Goal: Information Seeking & Learning: Learn about a topic

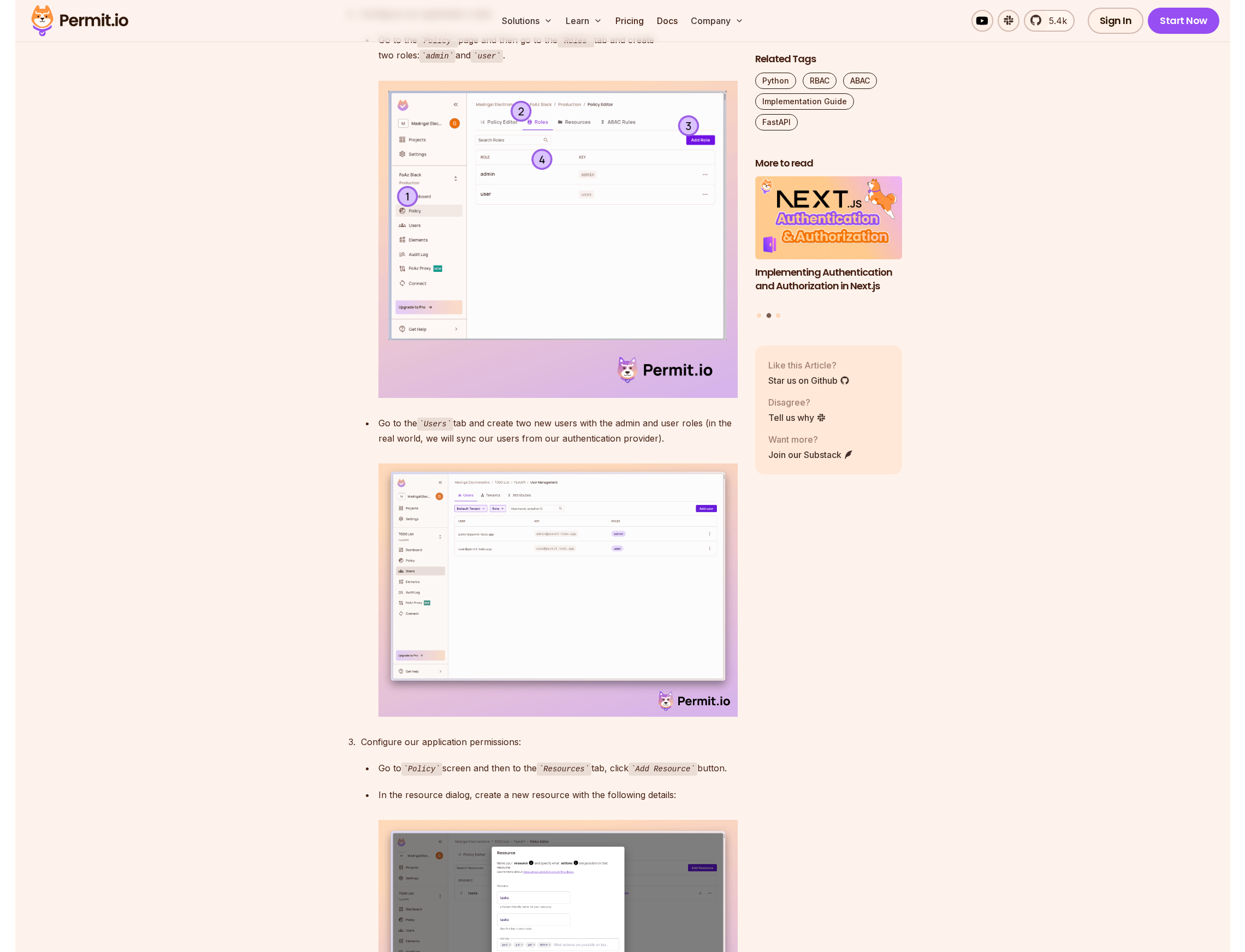
scroll to position [2938, 0]
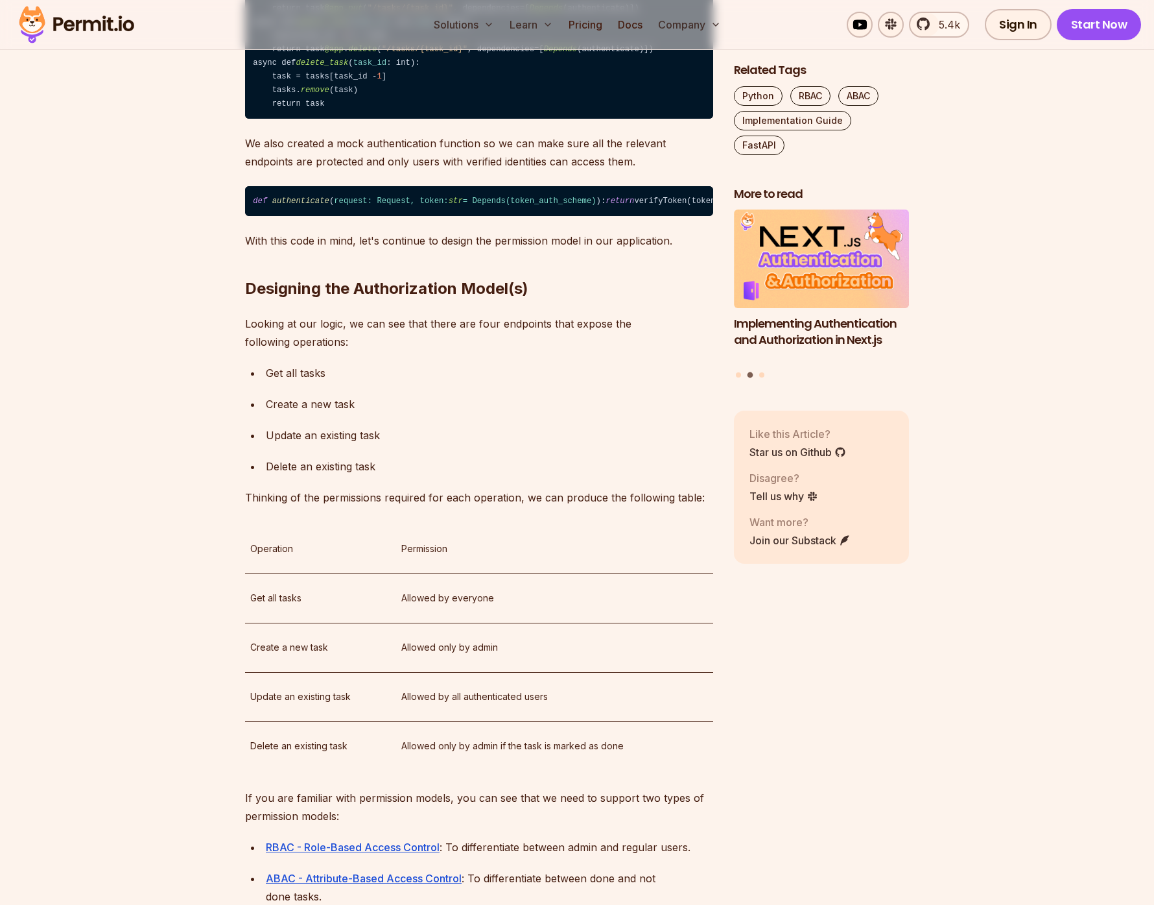
scroll to position [975, 0]
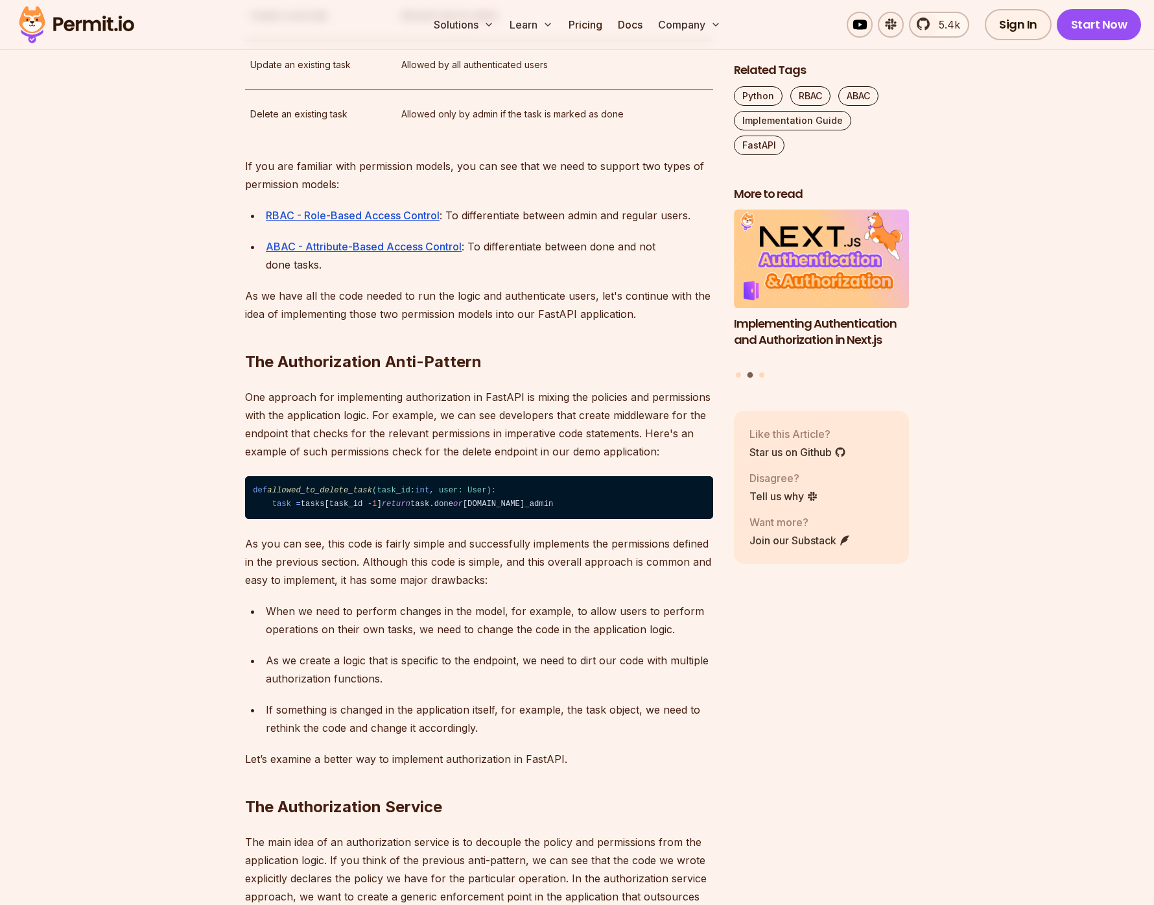
scroll to position [1948, 0]
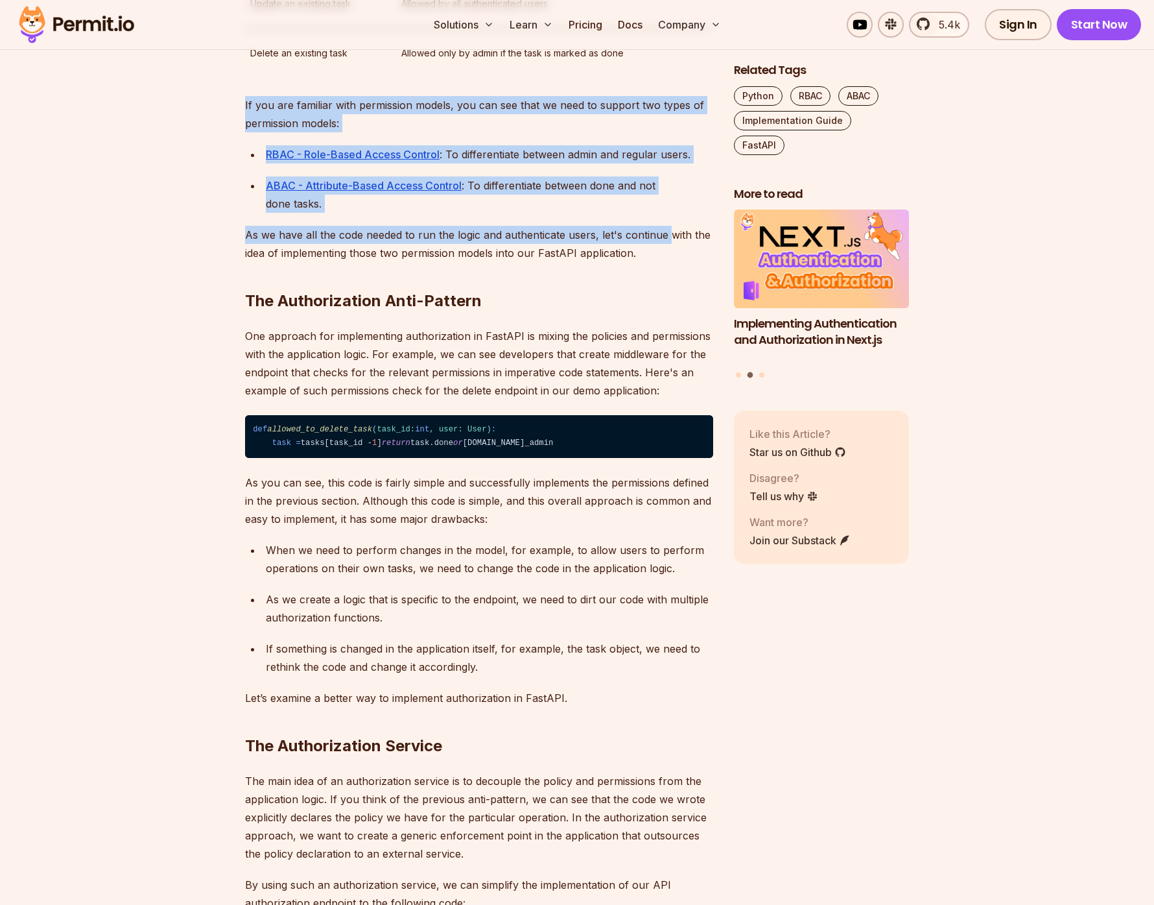
drag, startPoint x: 235, startPoint y: 176, endPoint x: 674, endPoint y: 322, distance: 463.5
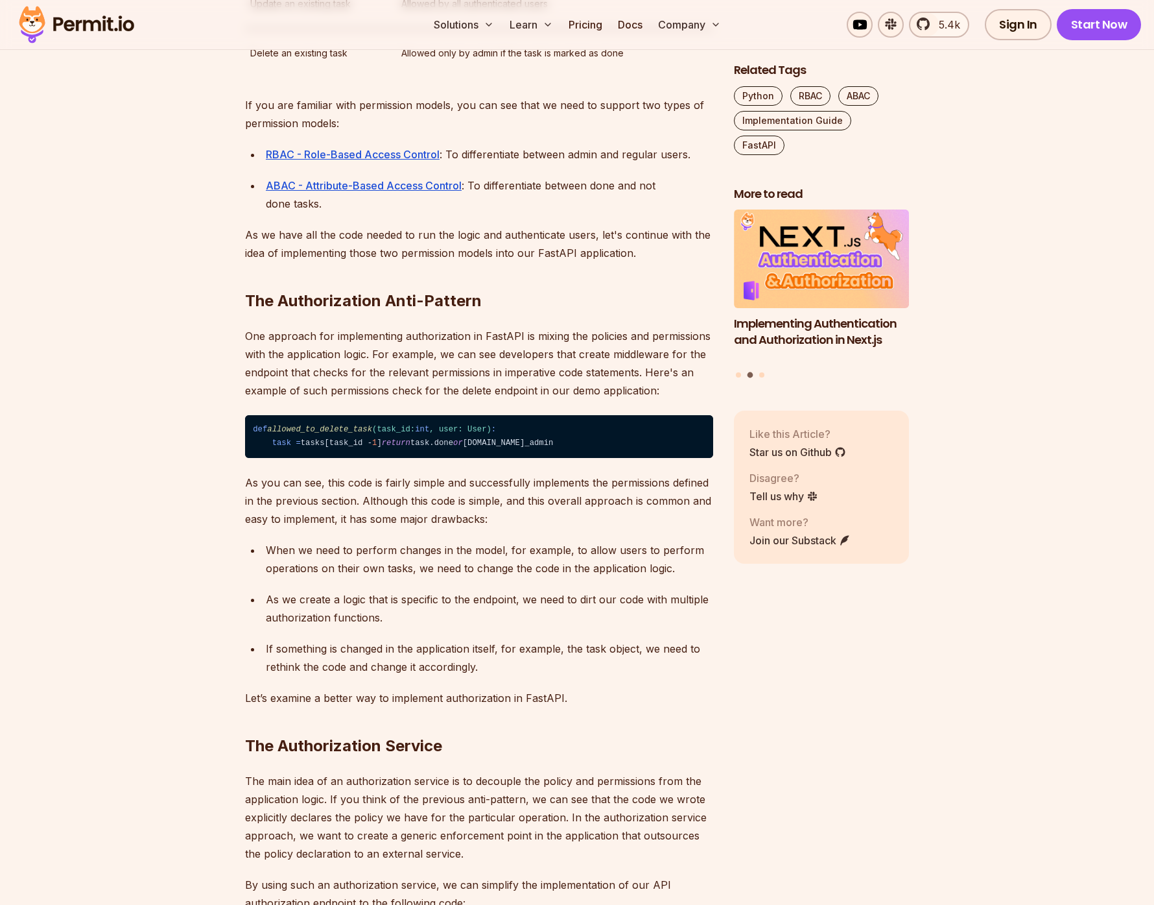
click at [669, 311] on h2 "The Authorization Anti-Pattern" at bounding box center [479, 275] width 468 height 73
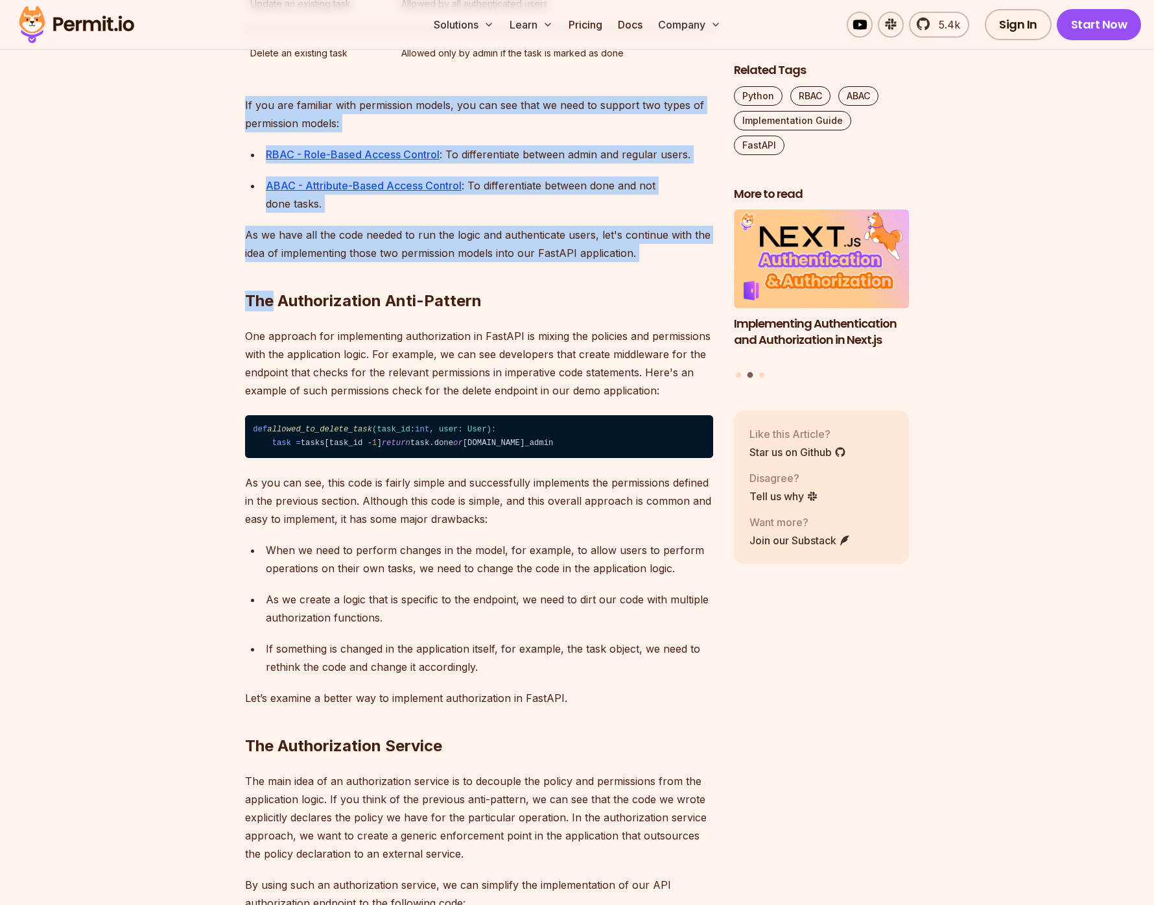
drag, startPoint x: 669, startPoint y: 329, endPoint x: 237, endPoint y: 187, distance: 455.3
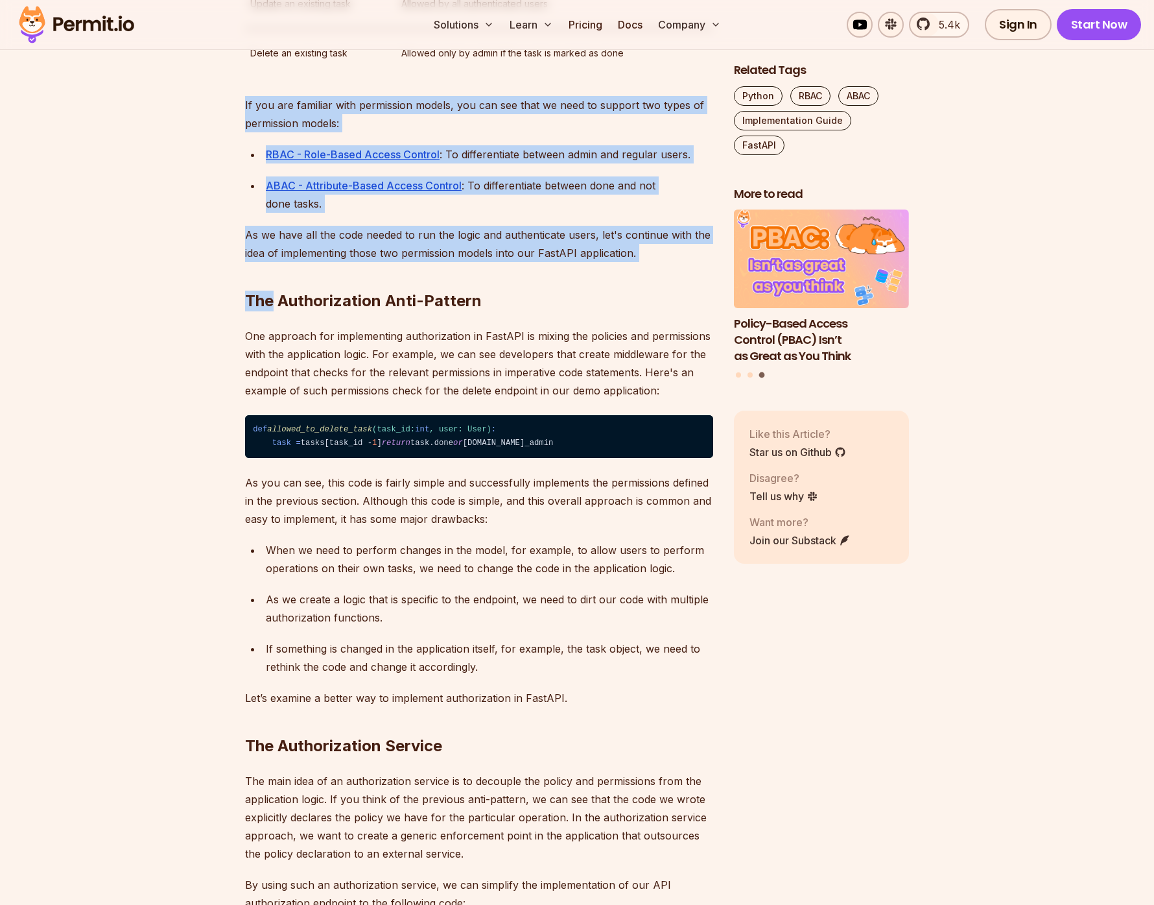
drag, startPoint x: 237, startPoint y: 187, endPoint x: 643, endPoint y: 326, distance: 429.0
click at [643, 311] on h2 "The Authorization Anti-Pattern" at bounding box center [479, 275] width 468 height 73
drag, startPoint x: 643, startPoint y: 326, endPoint x: 211, endPoint y: 158, distance: 463.1
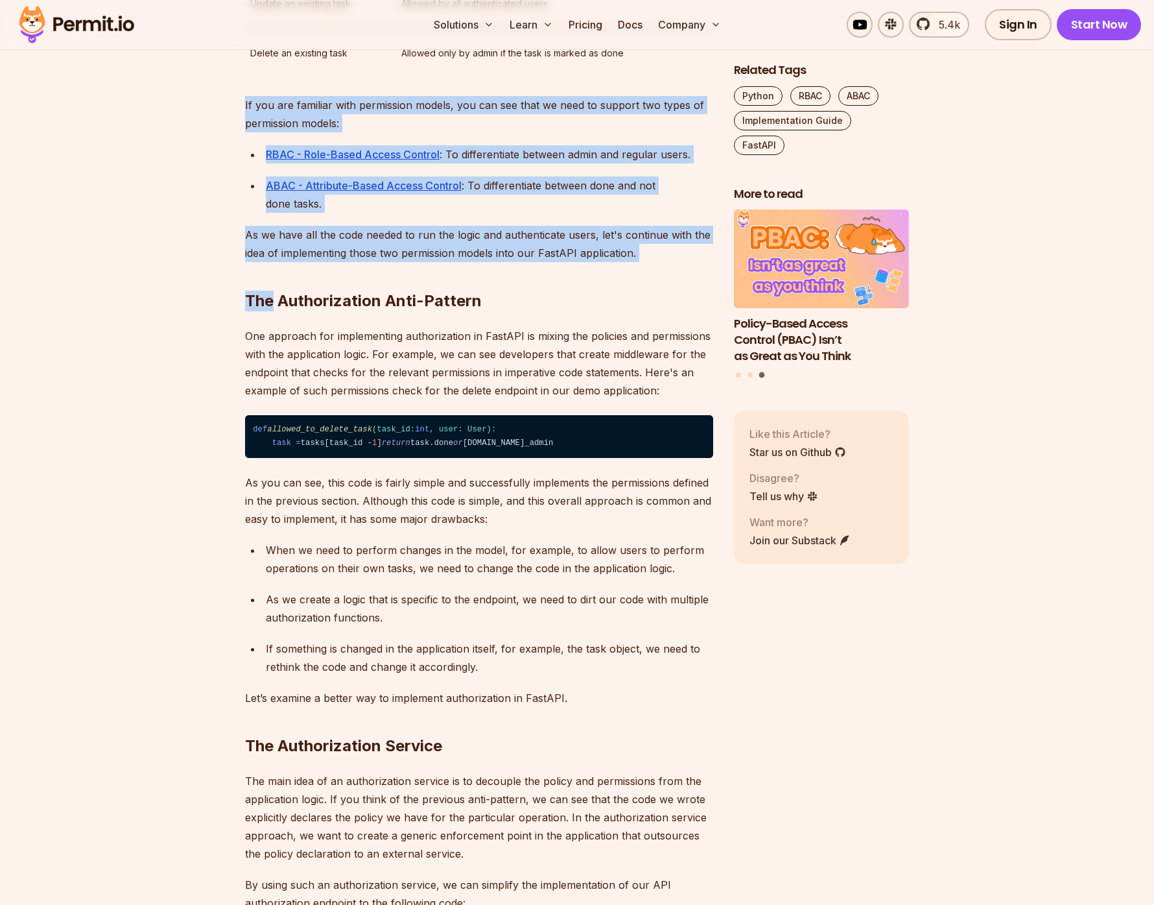
drag, startPoint x: 224, startPoint y: 173, endPoint x: 639, endPoint y: 324, distance: 442.3
click at [639, 311] on h2 "The Authorization Anti-Pattern" at bounding box center [479, 275] width 468 height 73
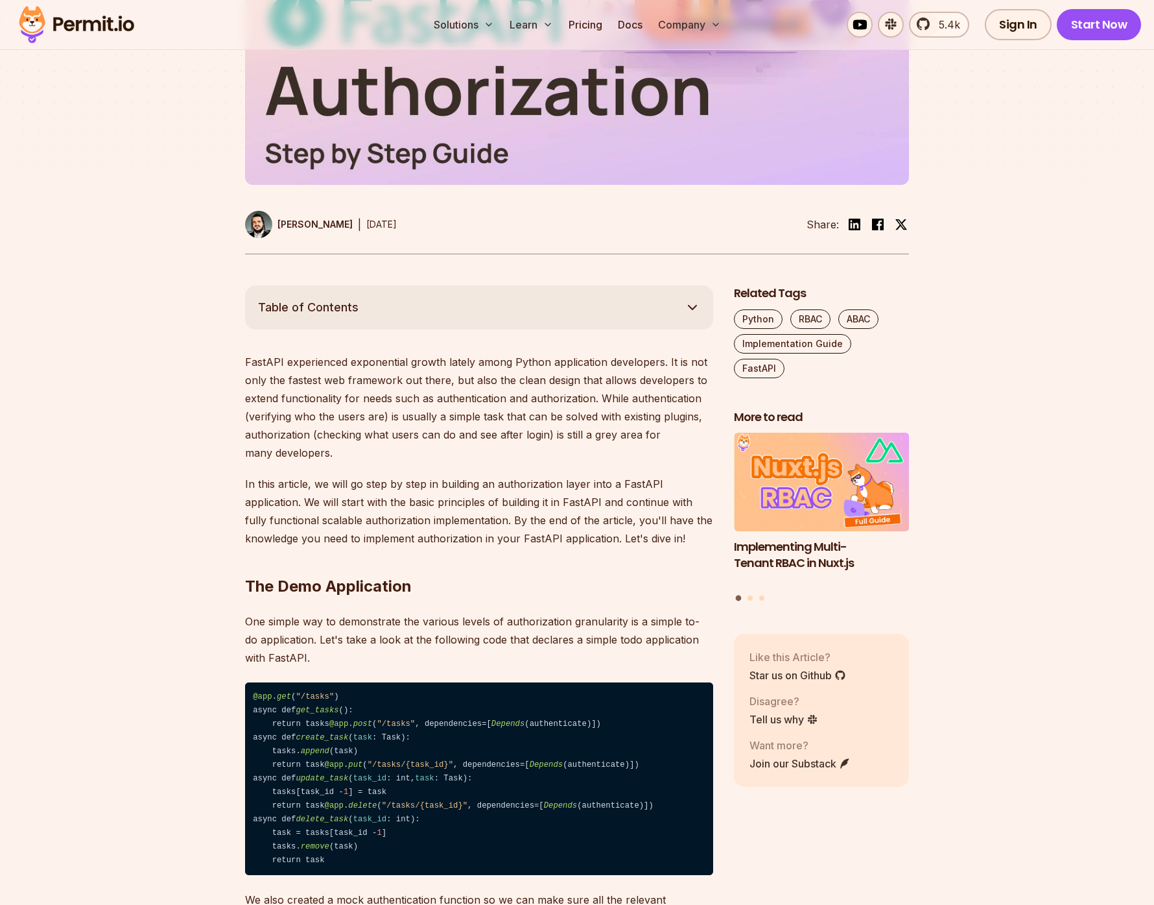
scroll to position [652, 0]
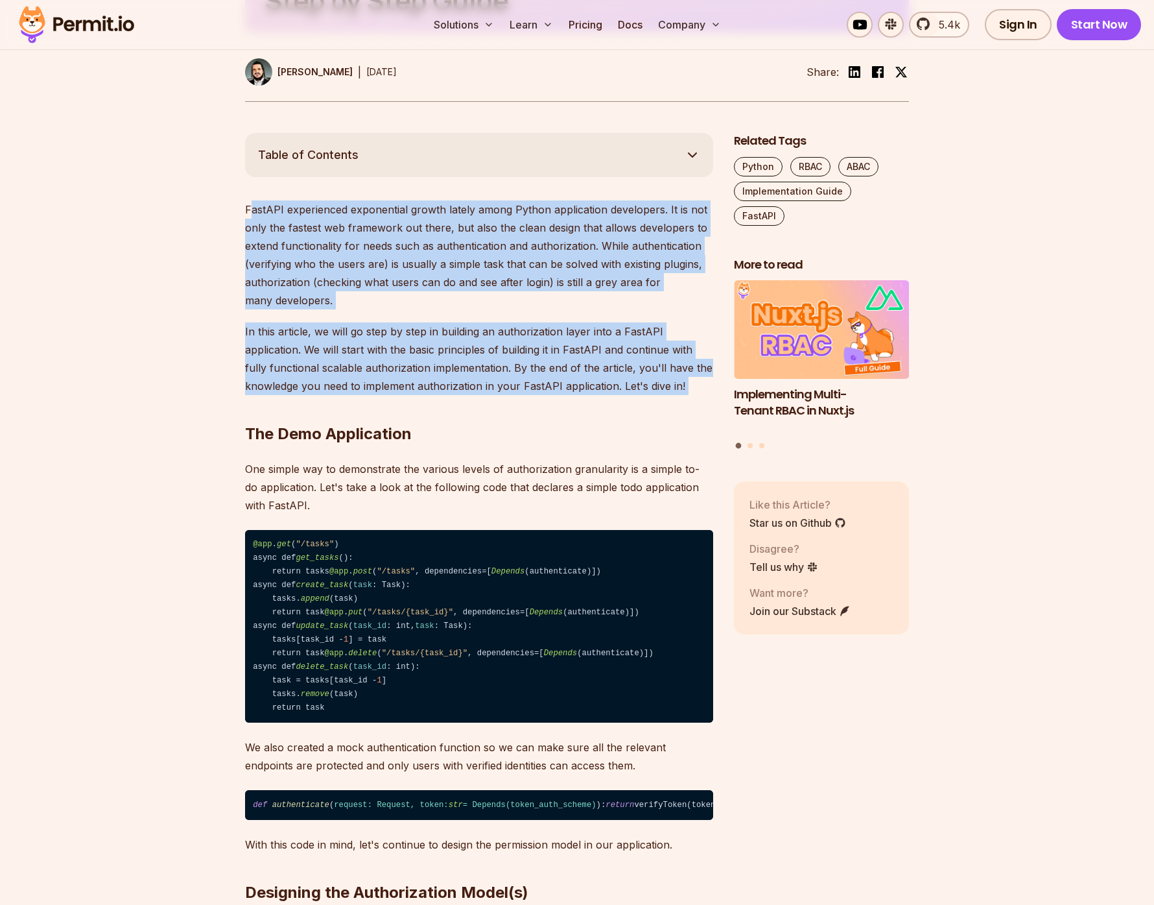
drag, startPoint x: 712, startPoint y: 375, endPoint x: 250, endPoint y: 193, distance: 497.2
click at [250, 200] on p "FastAPI experienced exponential growth lately among Python application develope…" at bounding box center [479, 254] width 468 height 109
drag, startPoint x: 233, startPoint y: 193, endPoint x: 656, endPoint y: 357, distance: 453.2
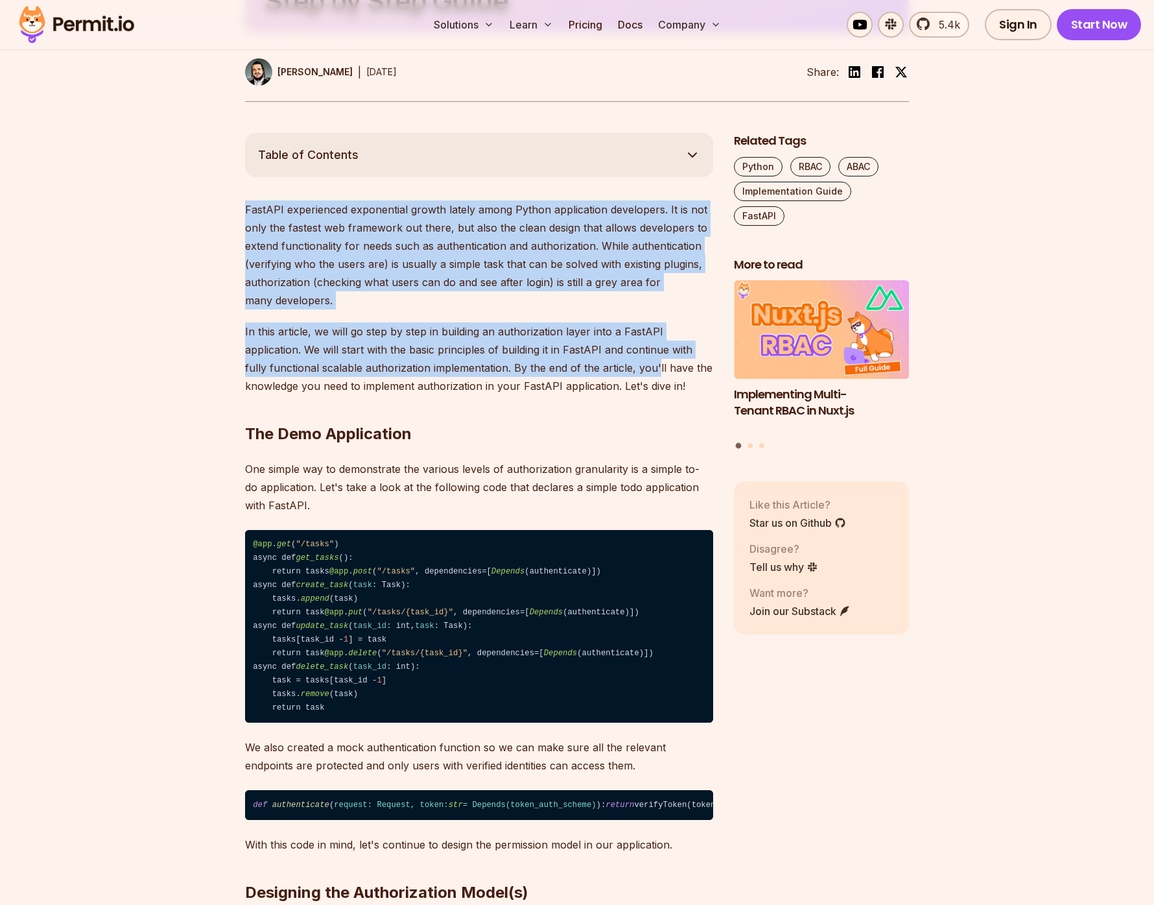
click at [656, 357] on p "In this article, we will go step by step in building an authorization layer int…" at bounding box center [479, 358] width 468 height 73
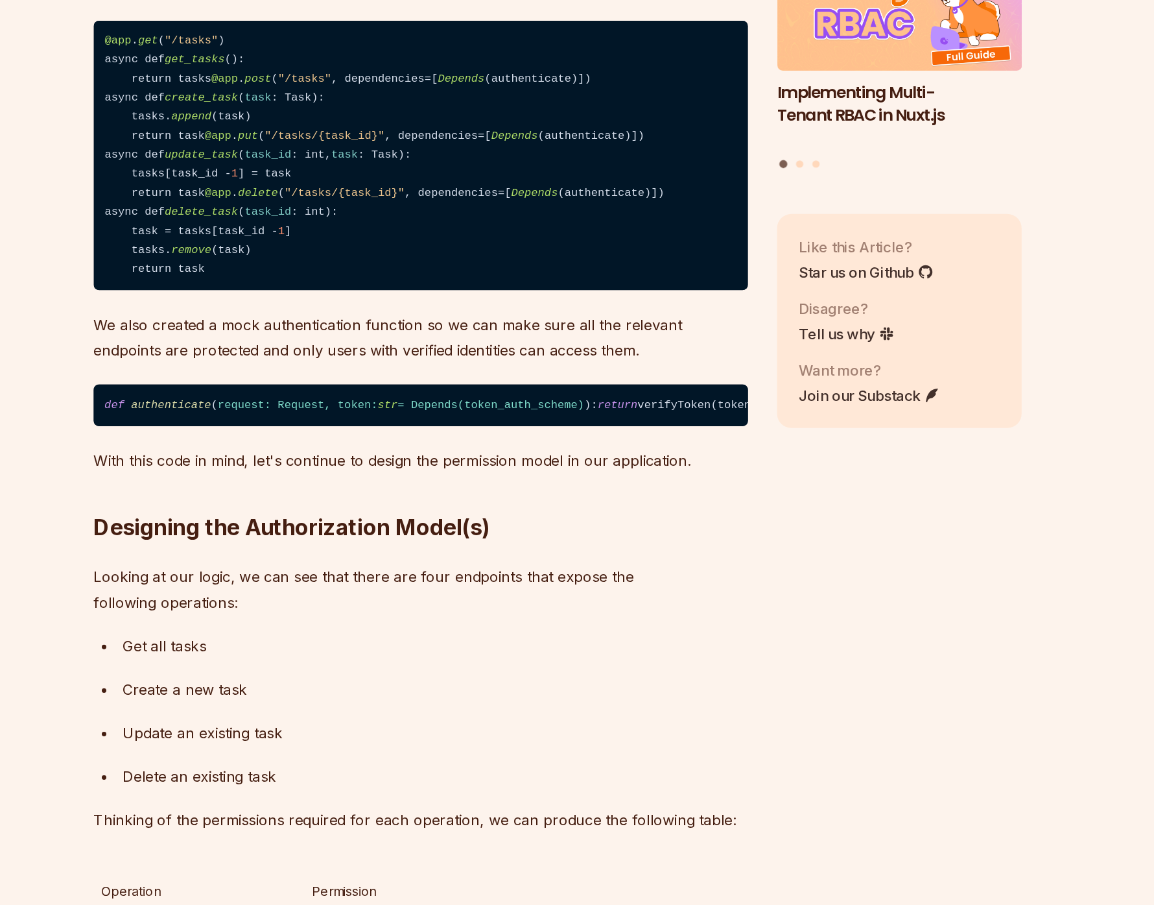
scroll to position [919, 0]
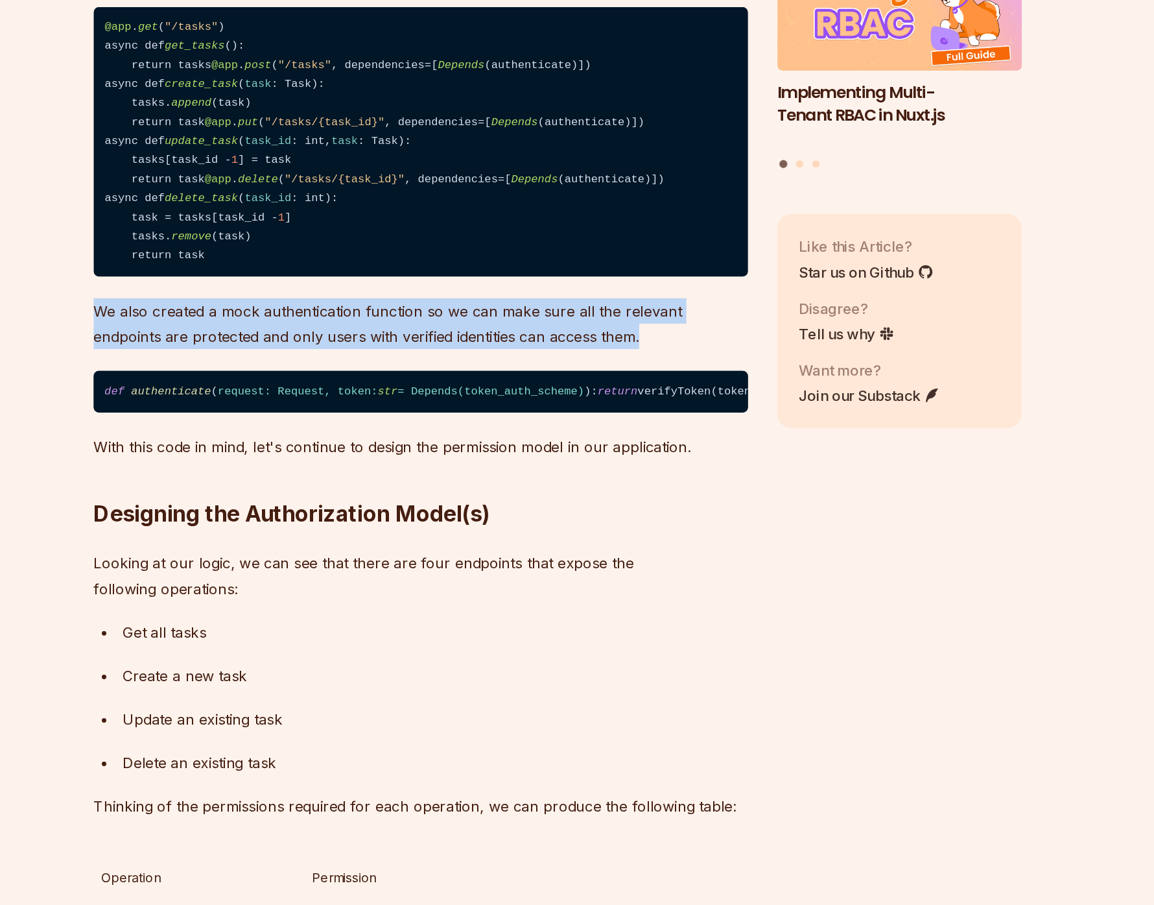
drag, startPoint x: 464, startPoint y: 527, endPoint x: 632, endPoint y: 559, distance: 171.6
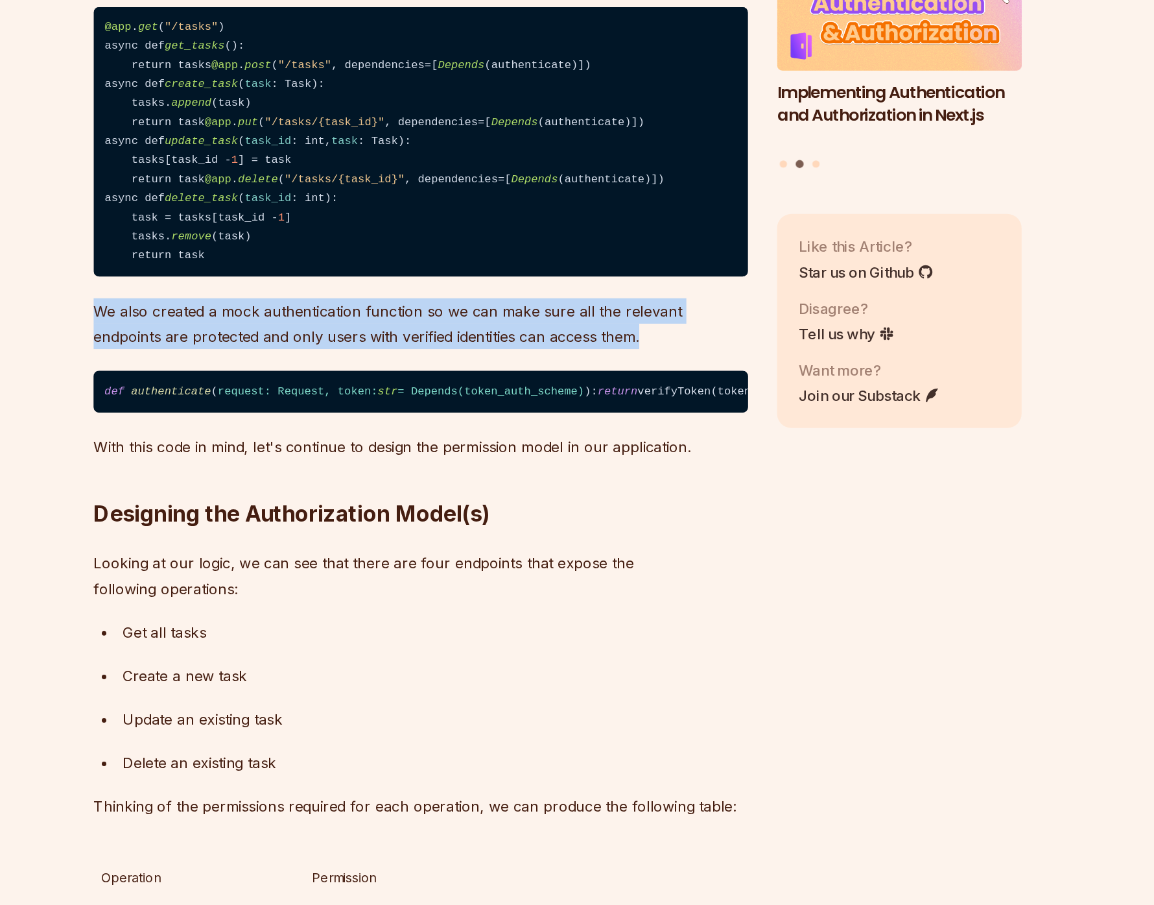
click at [632, 507] on p "We also created a mock authentication function so we can make sure all the rele…" at bounding box center [479, 489] width 468 height 36
drag, startPoint x: 632, startPoint y: 559, endPoint x: 624, endPoint y: 534, distance: 26.7
click at [624, 507] on p "We also created a mock authentication function so we can make sure all the rele…" at bounding box center [479, 489] width 468 height 36
drag, startPoint x: 625, startPoint y: 569, endPoint x: 621, endPoint y: 519, distance: 50.0
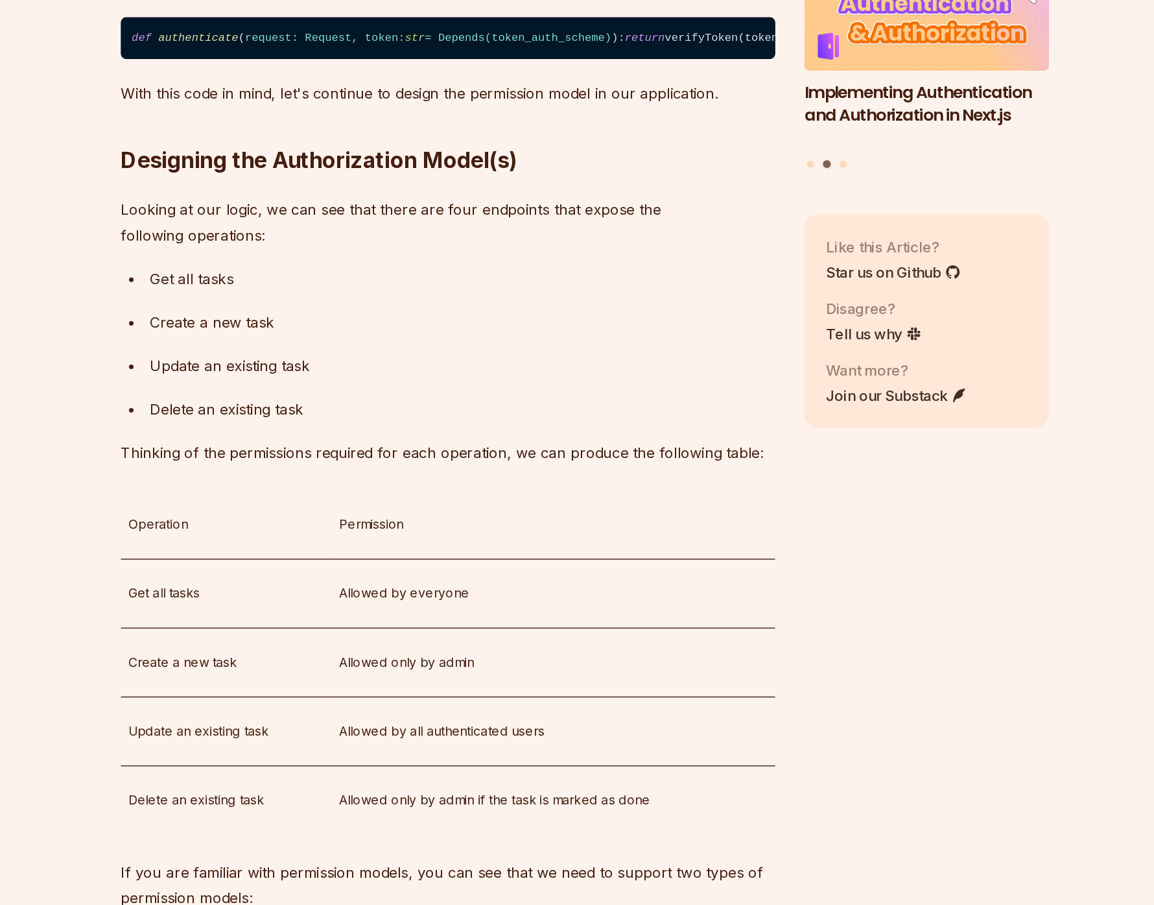
scroll to position [1205, 0]
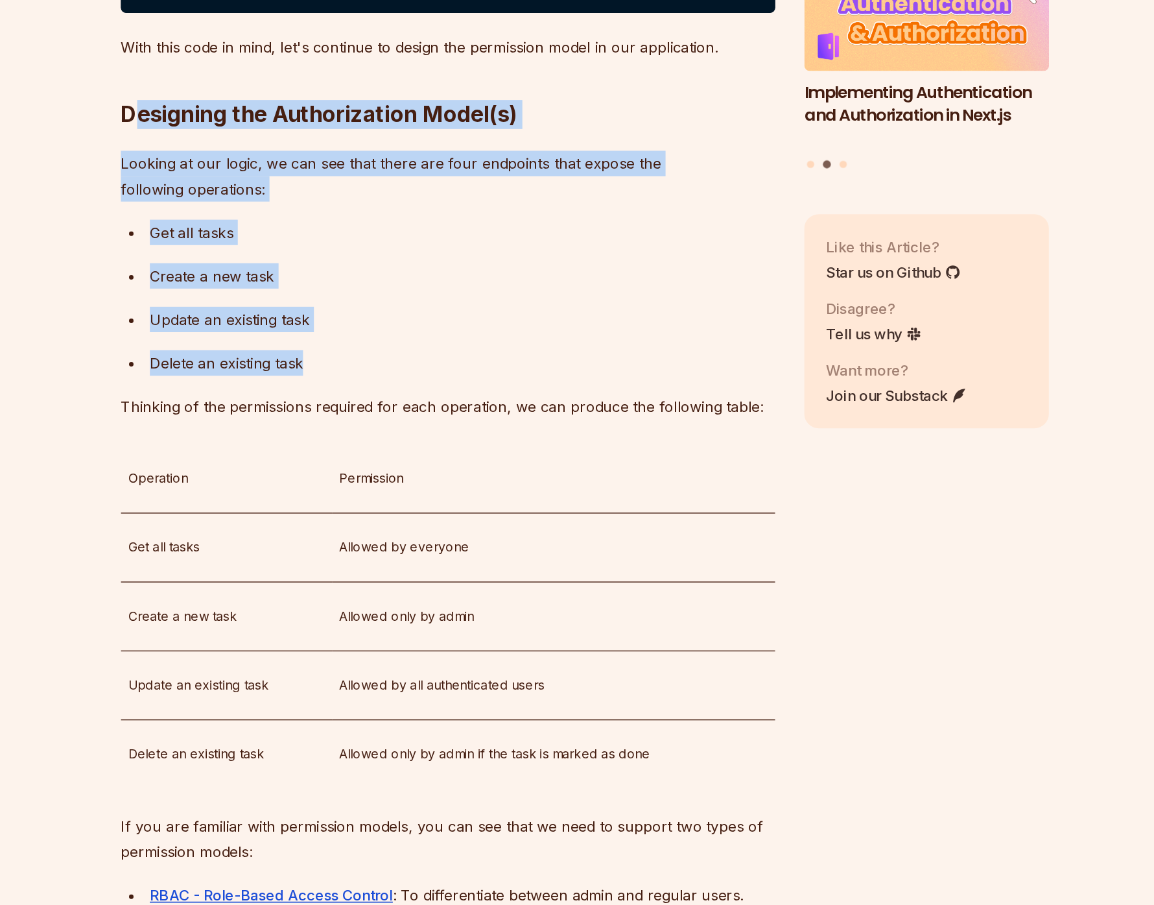
drag, startPoint x: 426, startPoint y: 592, endPoint x: 250, endPoint y: 414, distance: 250.8
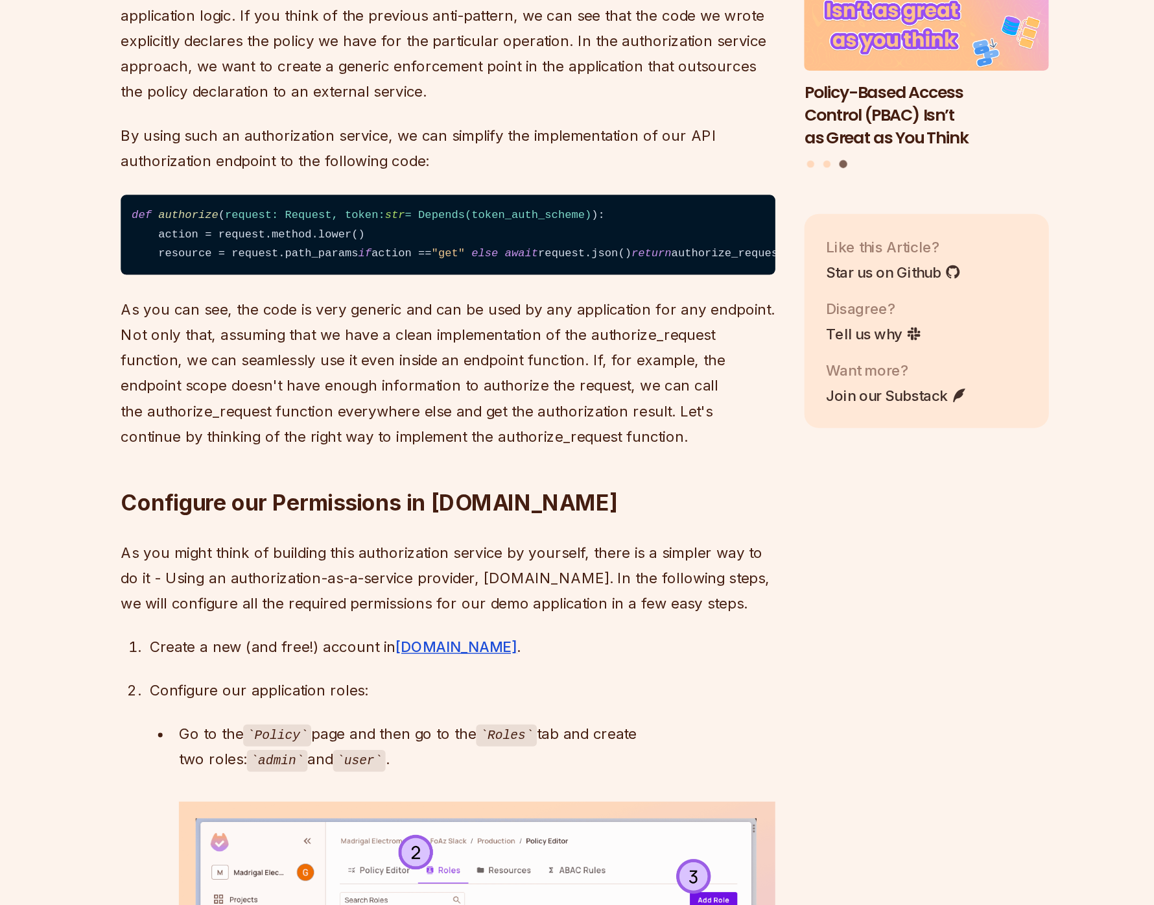
scroll to position [2507, 0]
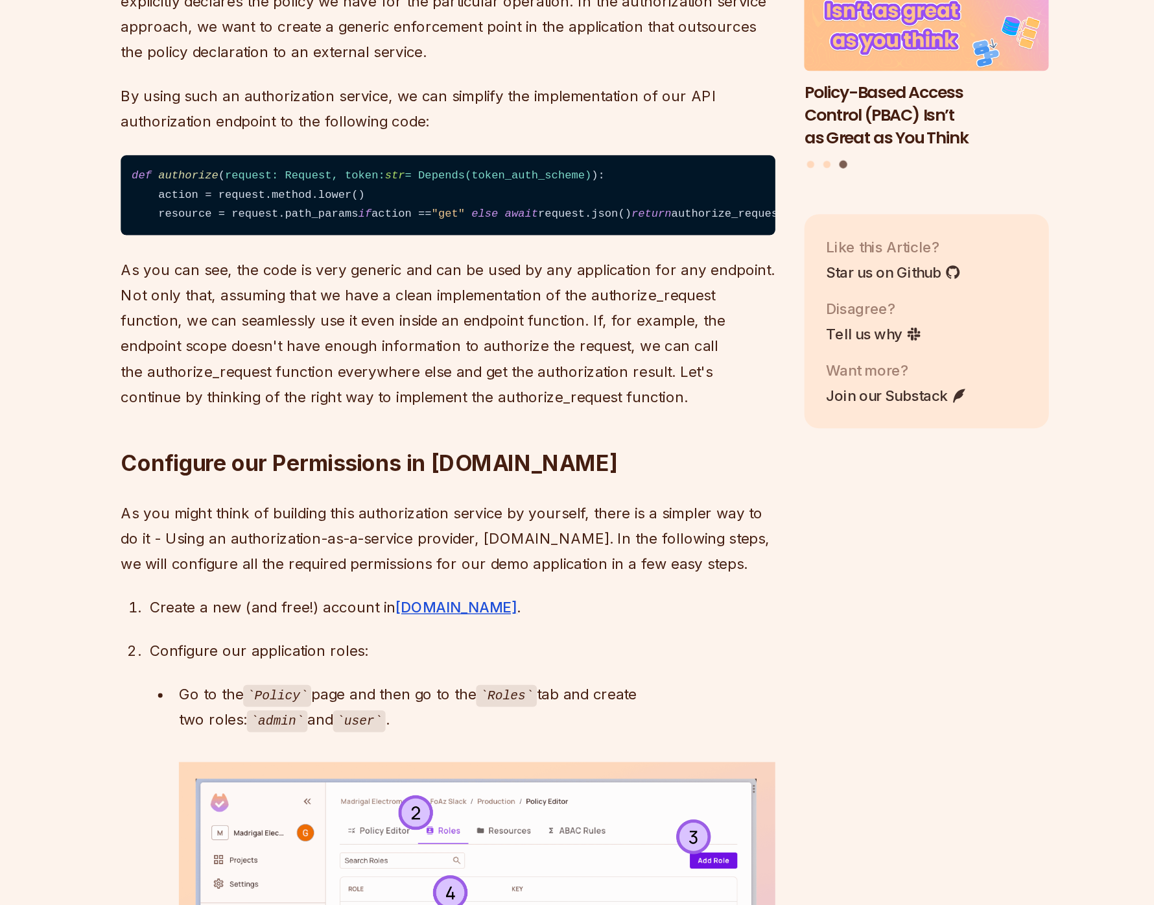
drag, startPoint x: 214, startPoint y: 314, endPoint x: 536, endPoint y: 529, distance: 386.7
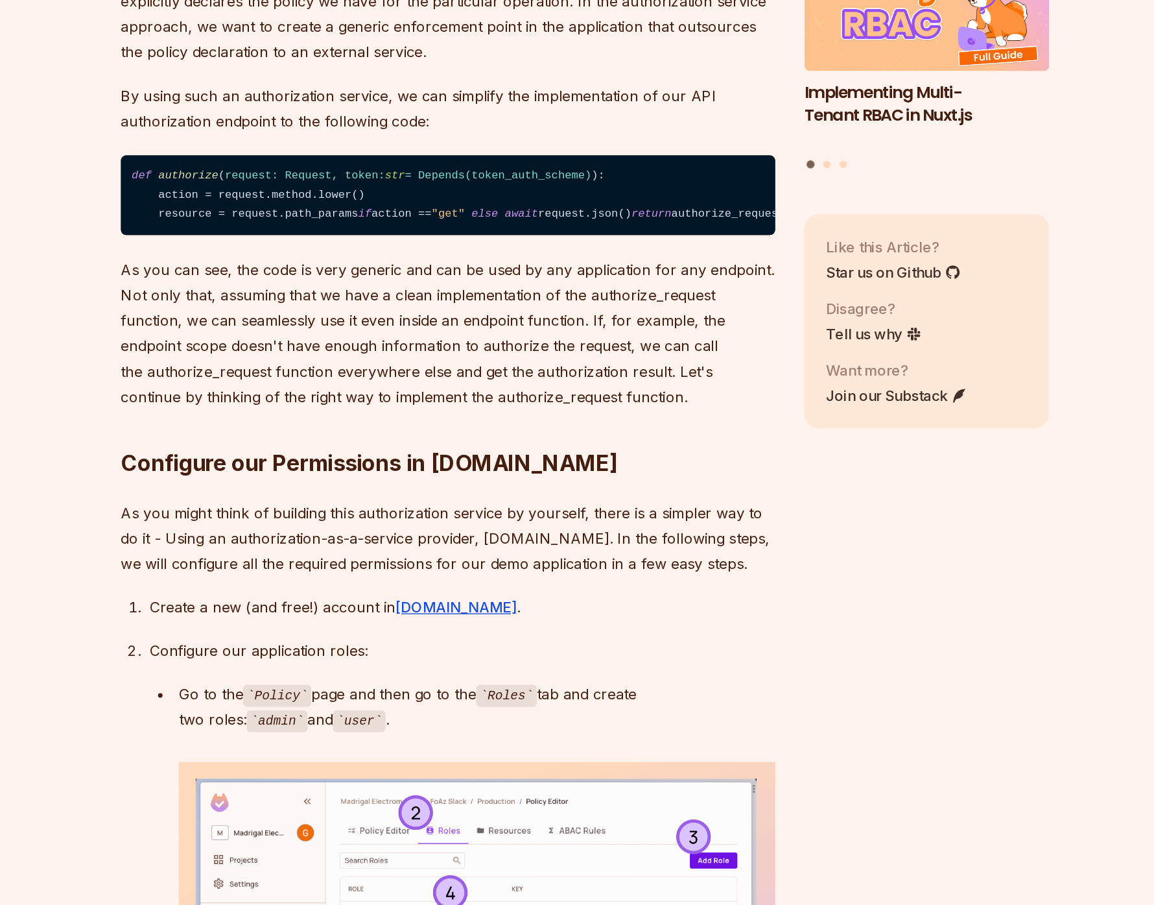
click at [536, 425] on code "def authorize ( request: Request, token: str = Depends( token_auth_scheme ) ): …" at bounding box center [479, 396] width 468 height 57
drag, startPoint x: 529, startPoint y: 530, endPoint x: 529, endPoint y: 398, distance: 132.9
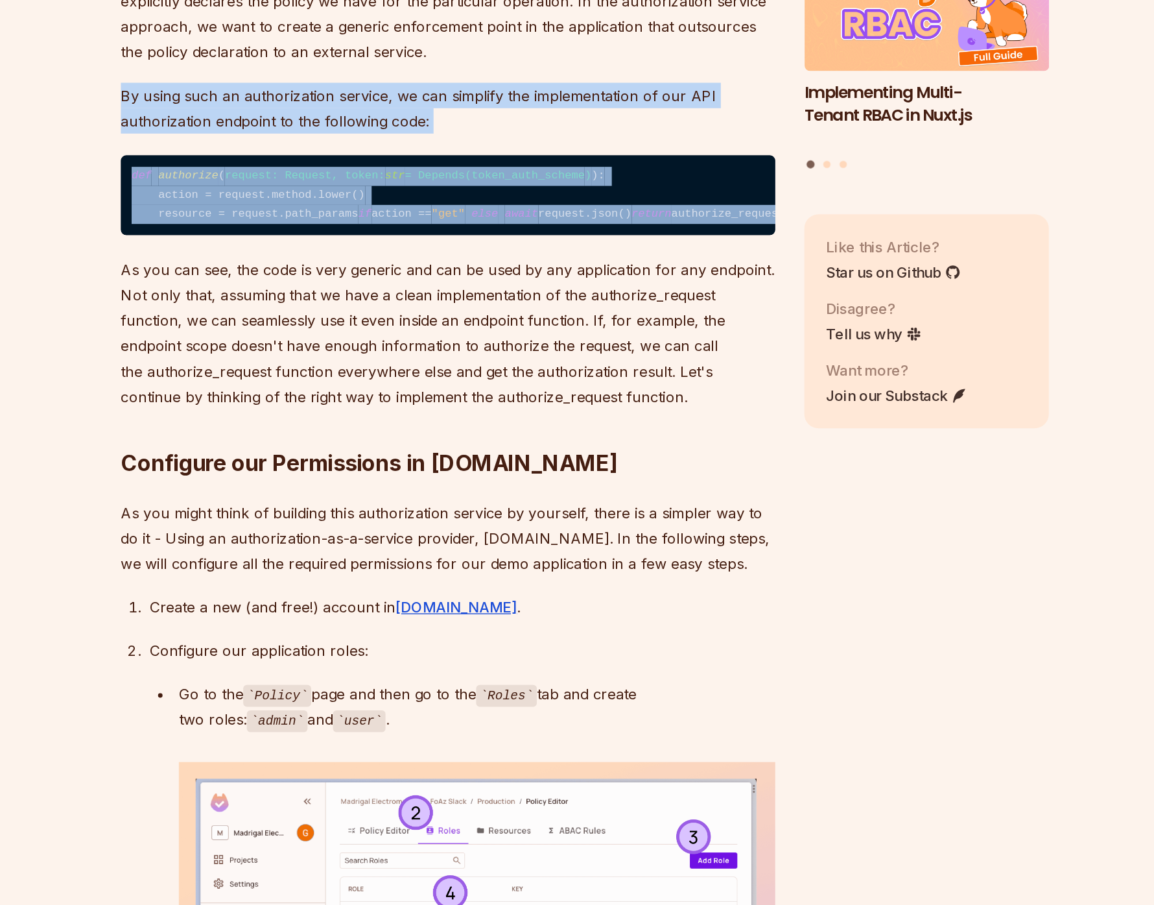
drag, startPoint x: 529, startPoint y: 398, endPoint x: 577, endPoint y: 533, distance: 143.6
click at [577, 425] on code "def authorize ( request: Request, token: str = Depends( token_auth_scheme ) ): …" at bounding box center [479, 396] width 468 height 57
drag, startPoint x: 577, startPoint y: 533, endPoint x: 550, endPoint y: 405, distance: 130.5
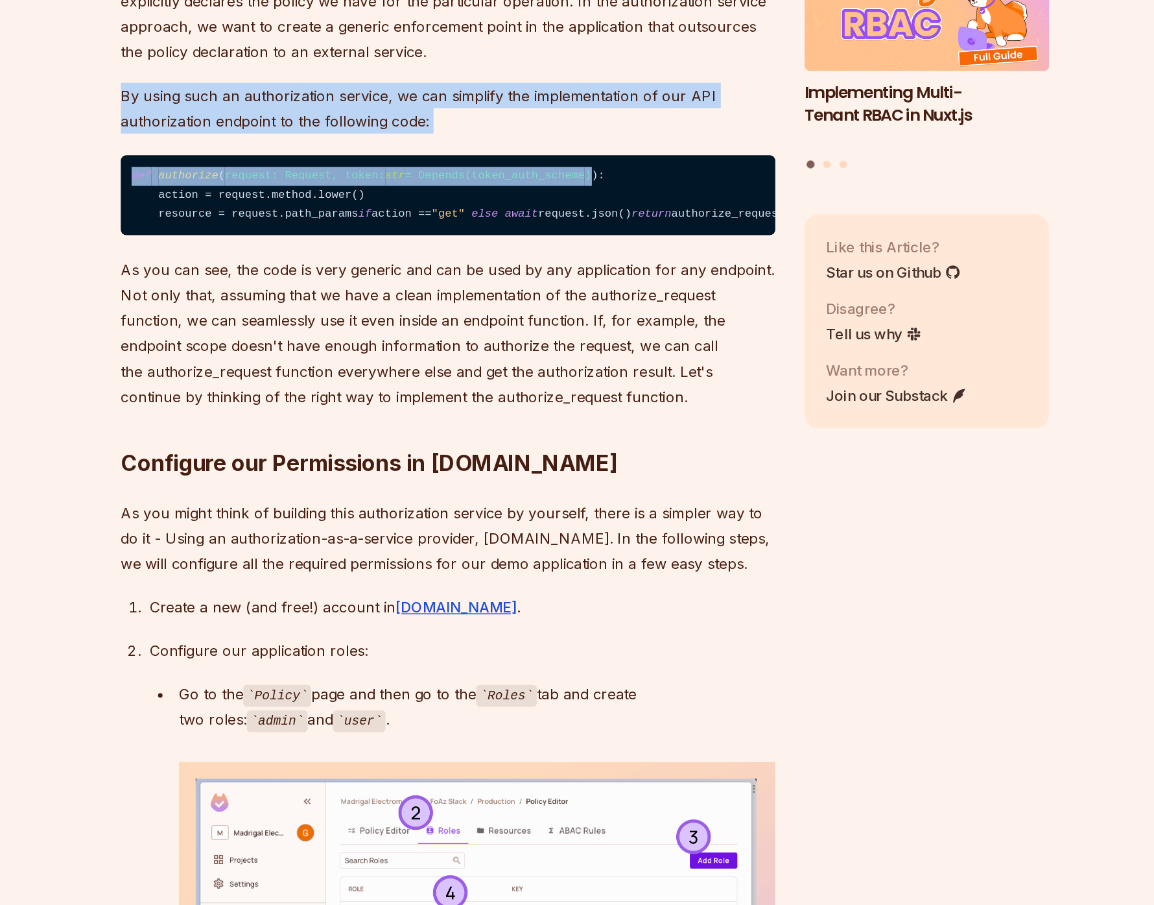
drag, startPoint x: 550, startPoint y: 405, endPoint x: 588, endPoint y: 468, distance: 73.3
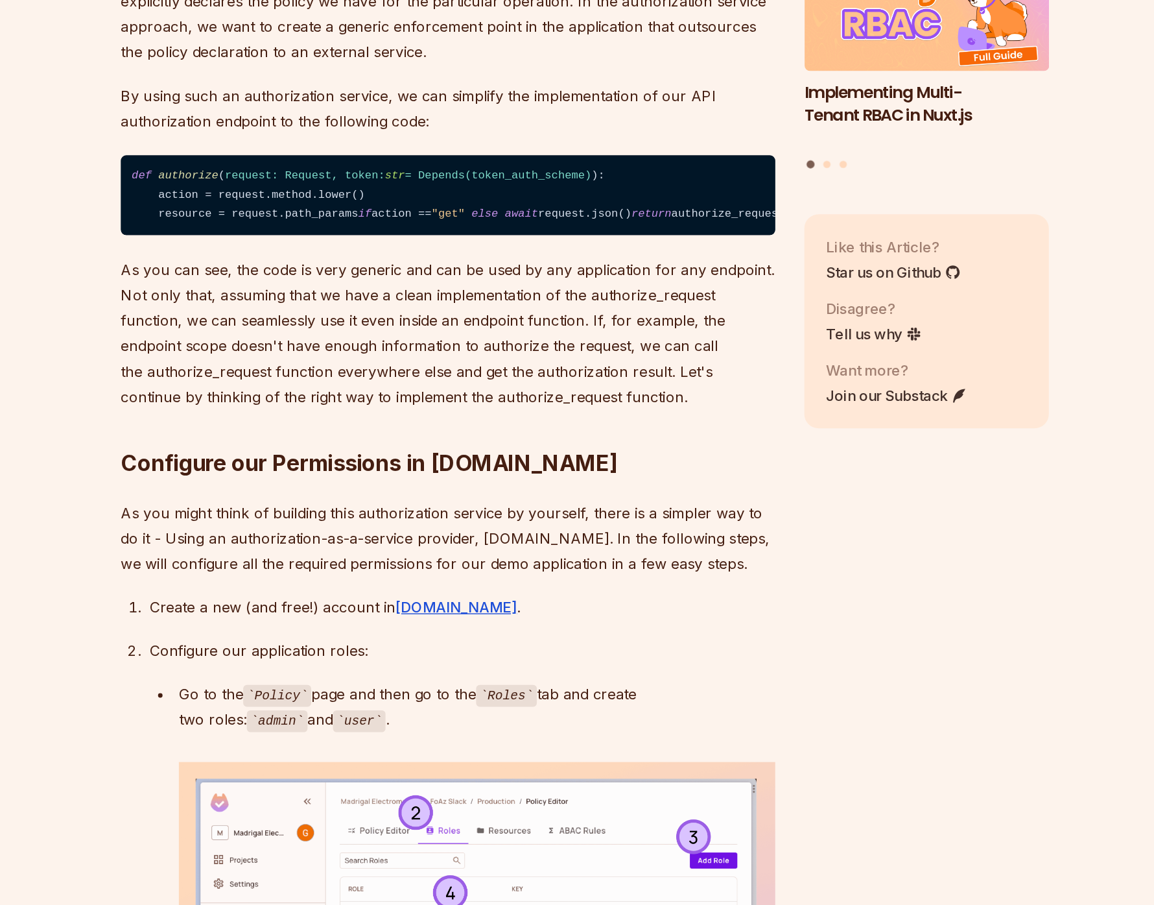
click at [516, 353] on p "By using such an authorization service, we can simplify the implementation of o…" at bounding box center [479, 334] width 468 height 36
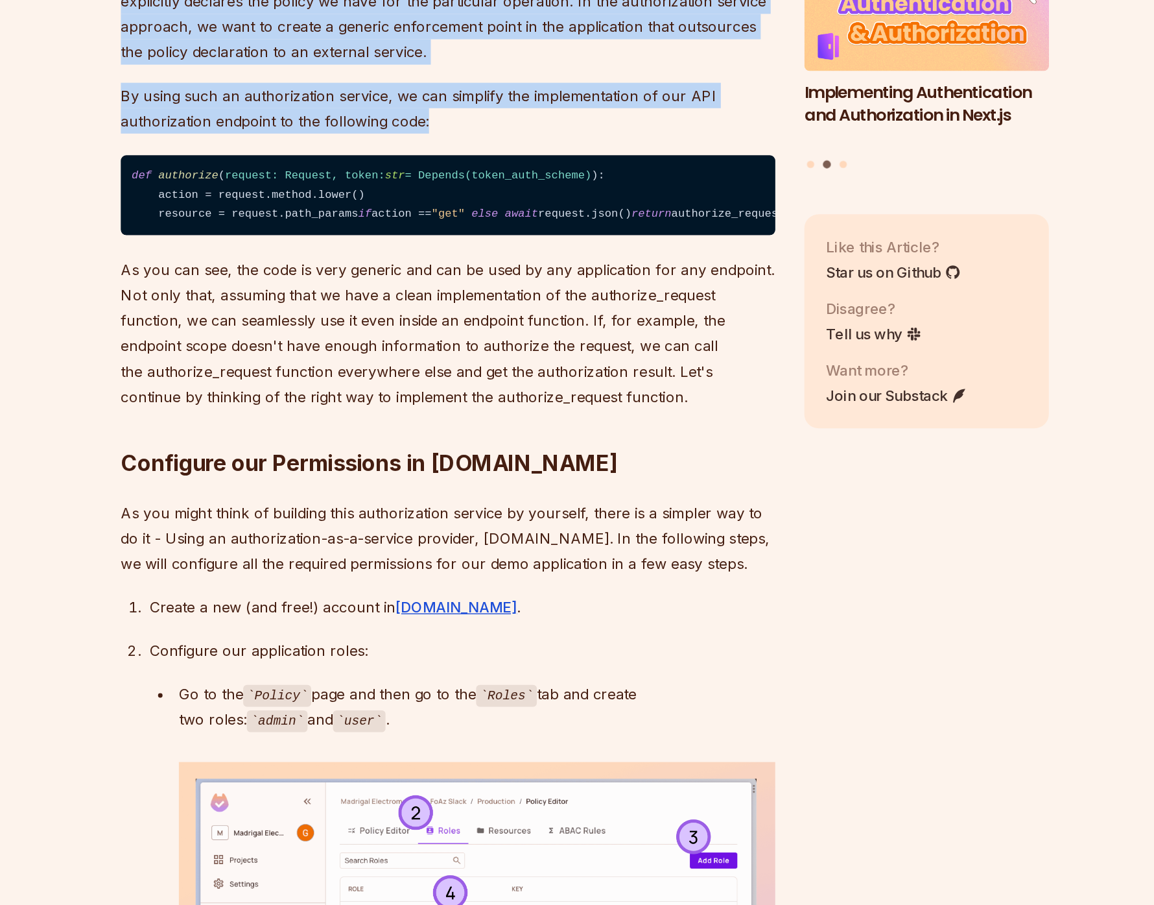
drag, startPoint x: 500, startPoint y: 426, endPoint x: 483, endPoint y: 303, distance: 124.4
click at [483, 303] on p "The main idea of an authorization service is to decouple the policy and permiss…" at bounding box center [479, 258] width 468 height 91
drag, startPoint x: 483, startPoint y: 303, endPoint x: 529, endPoint y: 429, distance: 134.6
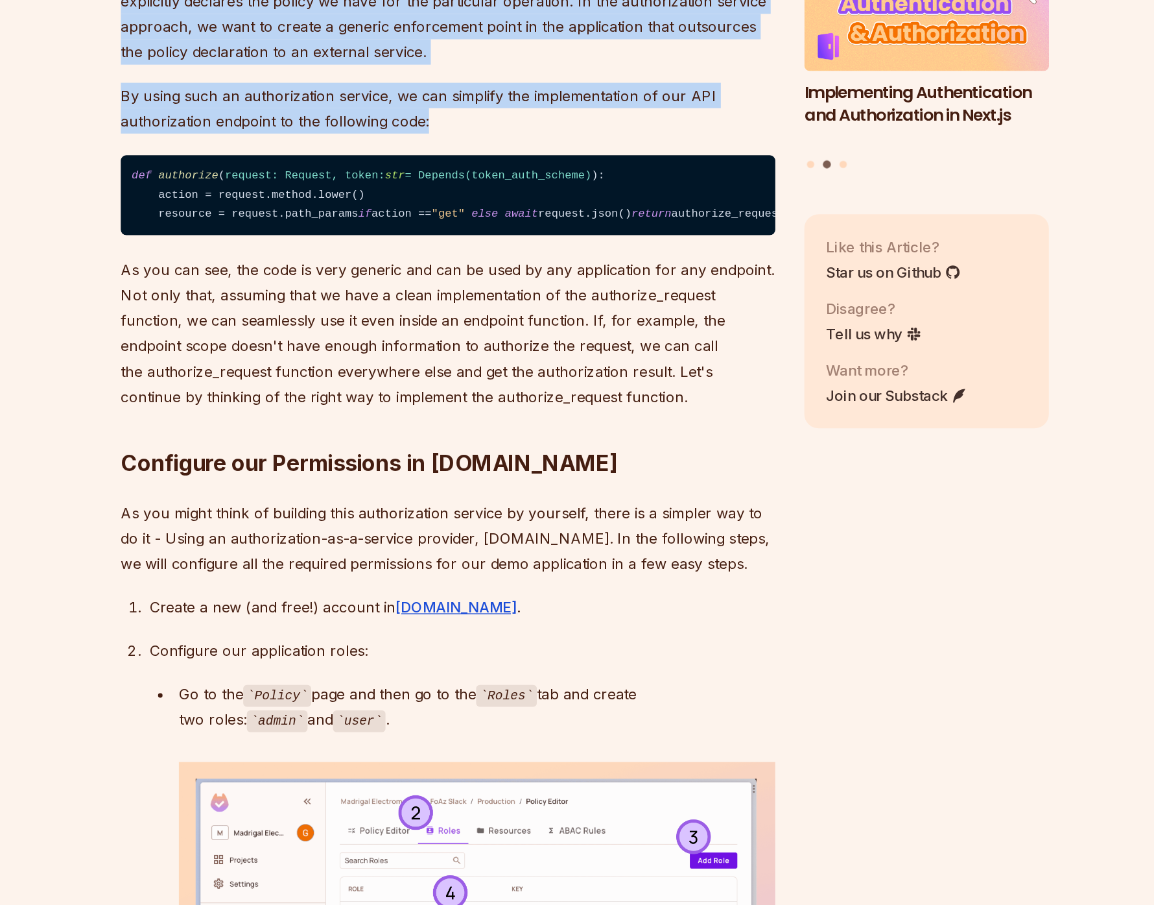
click at [529, 353] on p "By using such an authorization service, we can simplify the implementation of o…" at bounding box center [479, 334] width 468 height 36
drag, startPoint x: 529, startPoint y: 429, endPoint x: 493, endPoint y: 312, distance: 122.9
click at [493, 304] on p "The main idea of an authorization service is to decouple the policy and permiss…" at bounding box center [479, 258] width 468 height 91
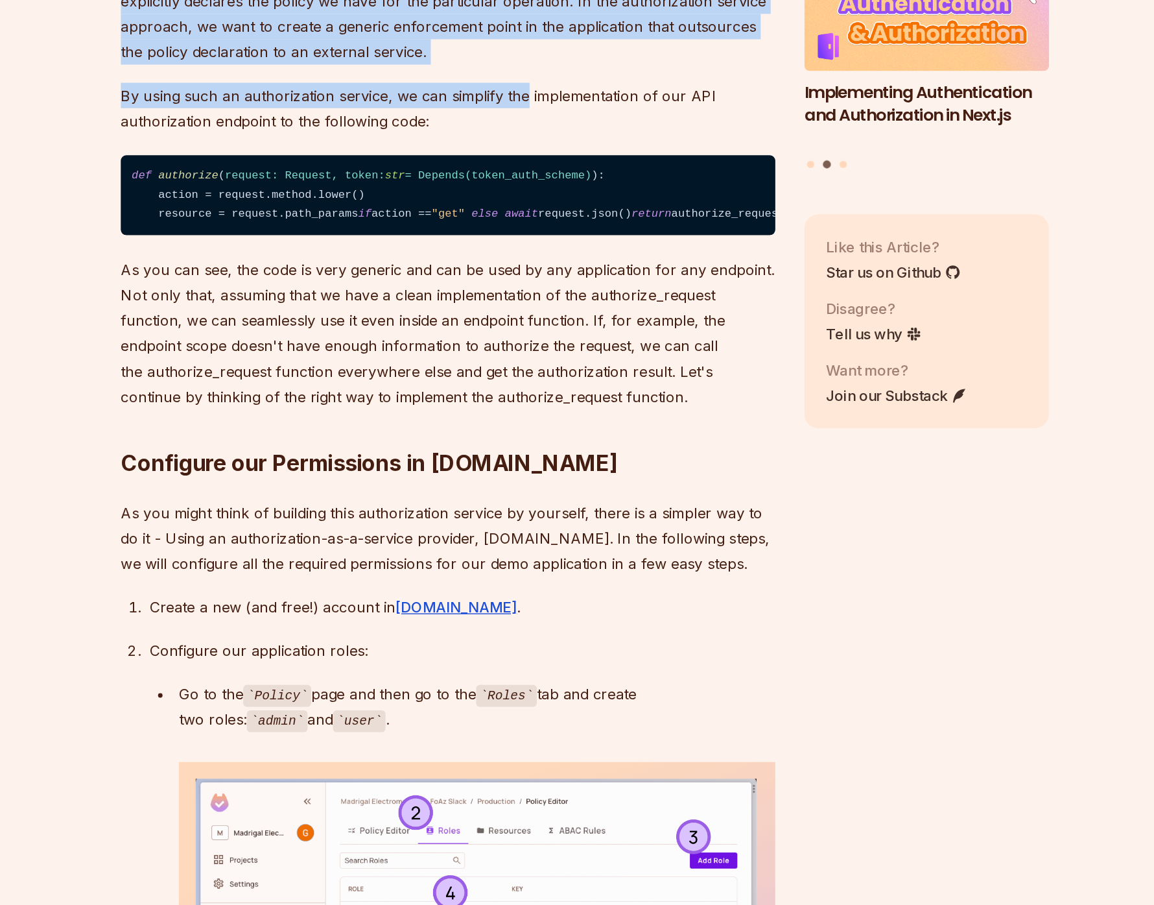
drag, startPoint x: 493, startPoint y: 312, endPoint x: 525, endPoint y: 425, distance: 117.2
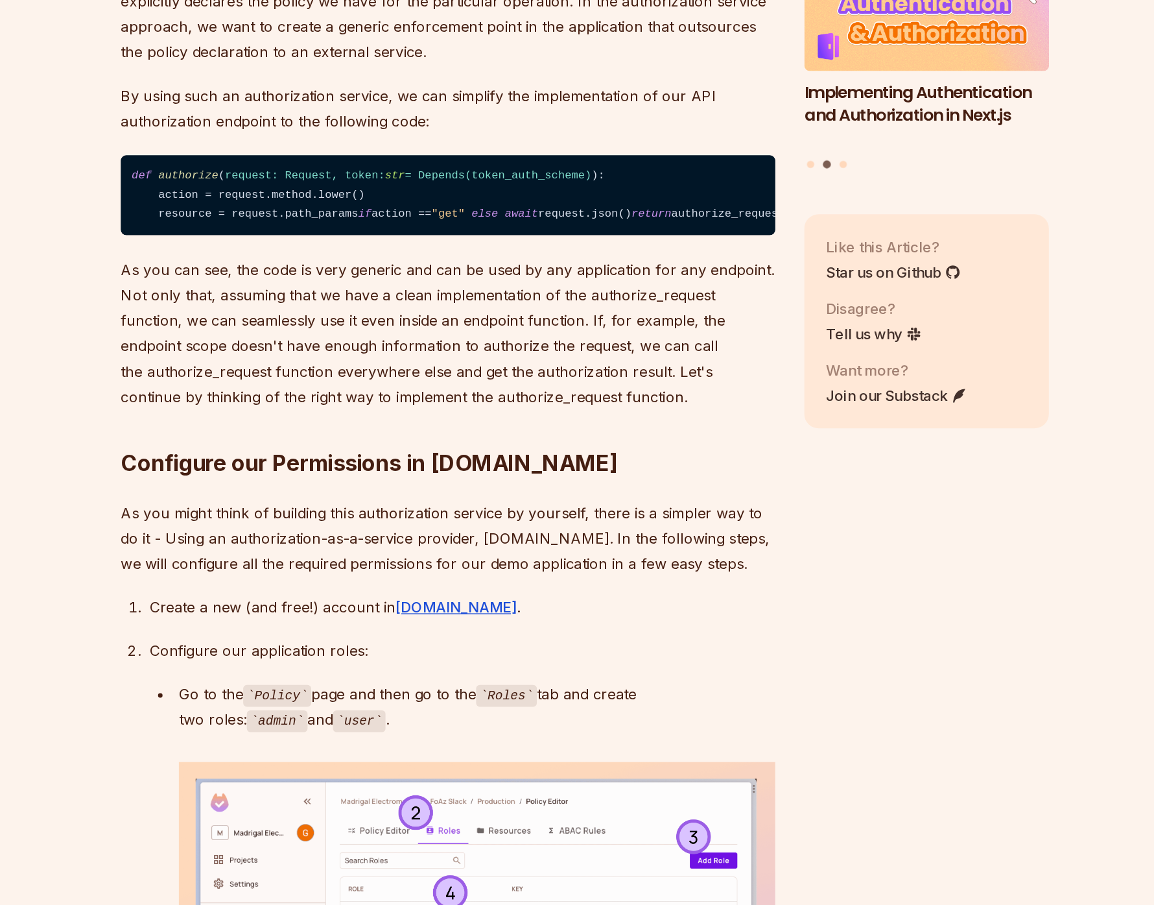
click at [525, 353] on p "By using such an authorization service, we can simplify the implementation of o…" at bounding box center [479, 334] width 468 height 36
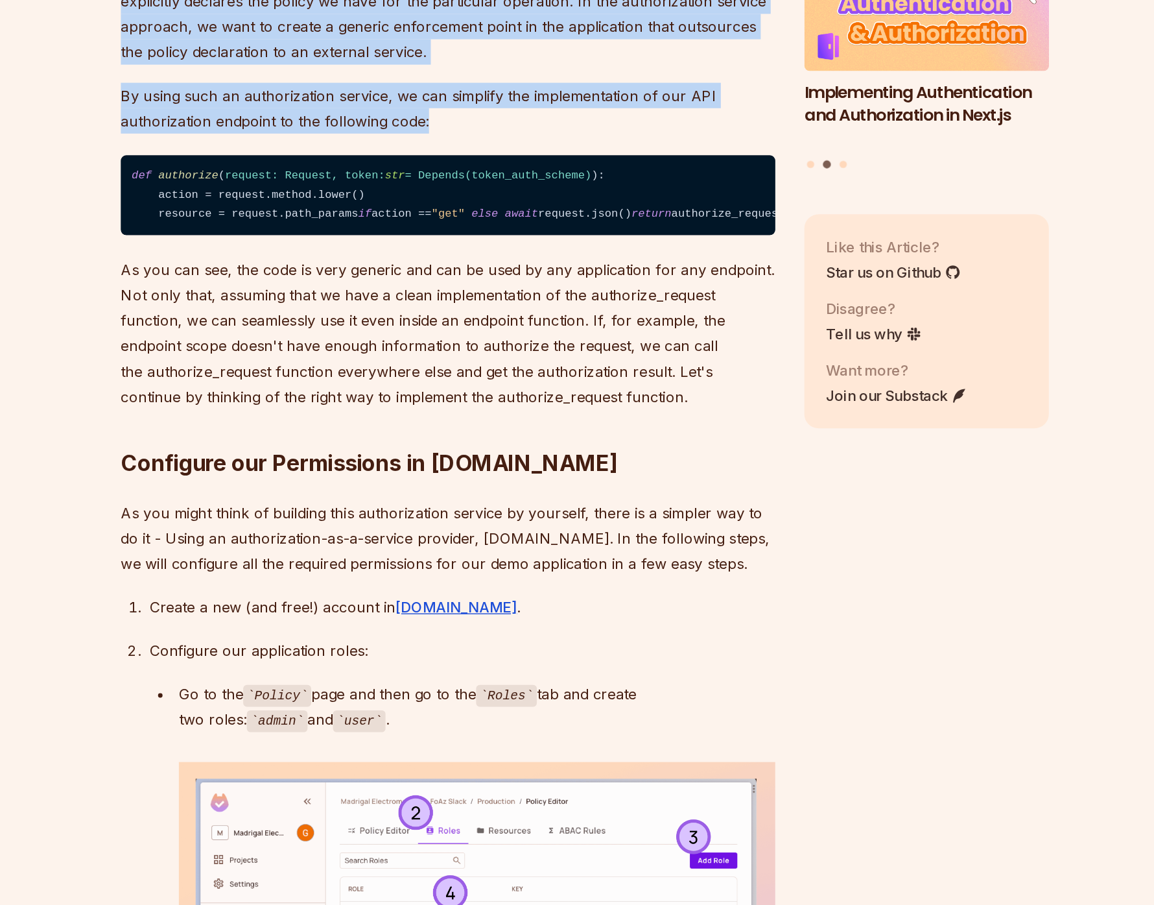
drag, startPoint x: 523, startPoint y: 439, endPoint x: 523, endPoint y: 311, distance: 127.8
click at [523, 304] on p "The main idea of an authorization service is to decouple the policy and permiss…" at bounding box center [479, 258] width 468 height 91
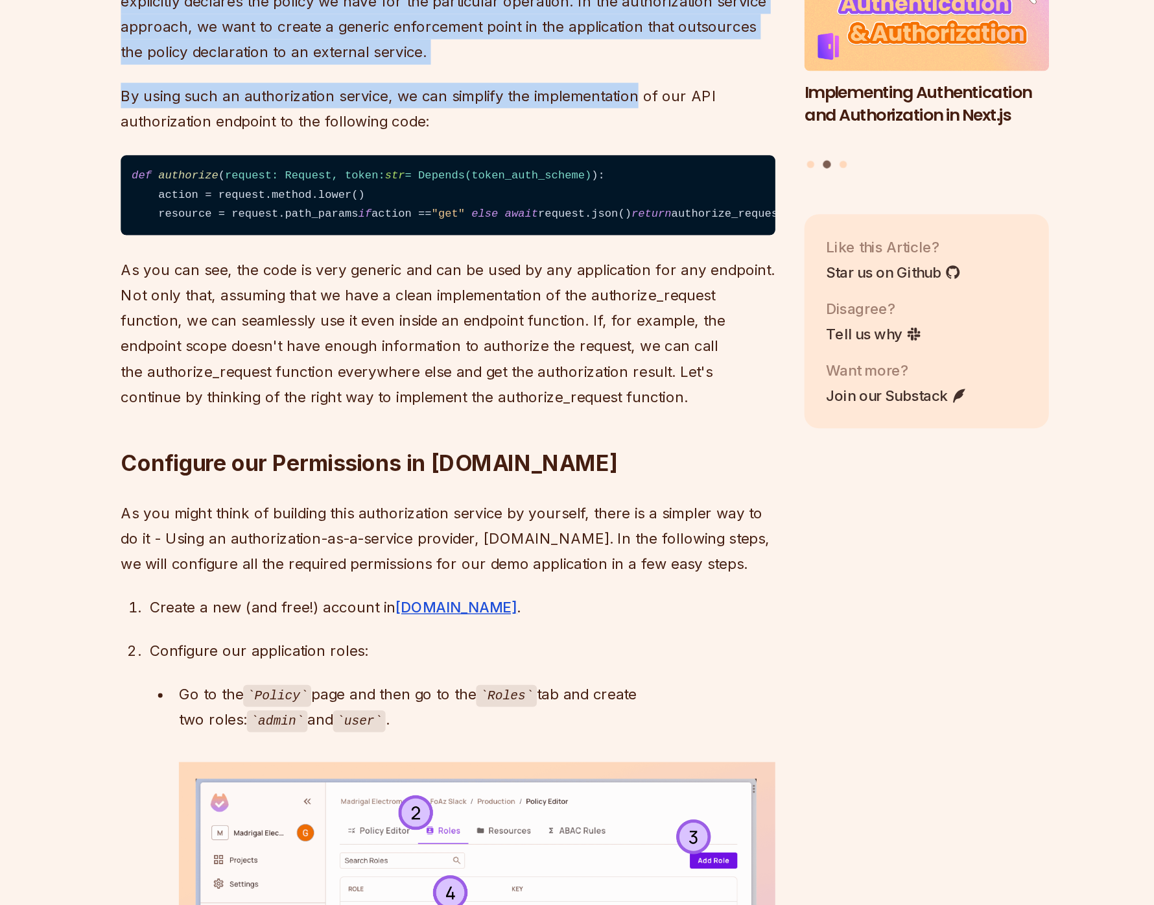
drag, startPoint x: 523, startPoint y: 311, endPoint x: 555, endPoint y: 422, distance: 114.9
click at [555, 353] on p "By using such an authorization service, we can simplify the implementation of o…" at bounding box center [479, 334] width 468 height 36
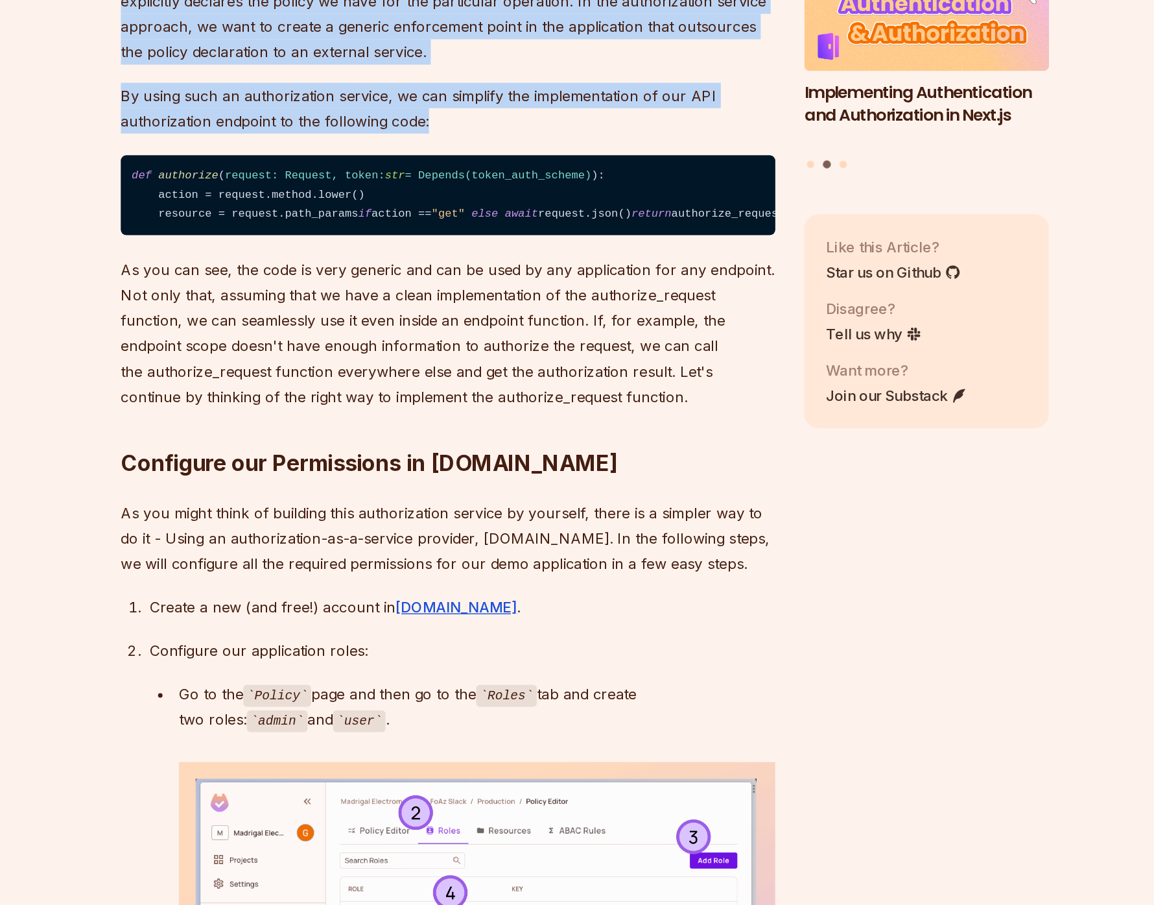
drag, startPoint x: 553, startPoint y: 431, endPoint x: 545, endPoint y: 304, distance: 128.0
click at [545, 304] on p "The main idea of an authorization service is to decouple the policy and permiss…" at bounding box center [479, 258] width 468 height 91
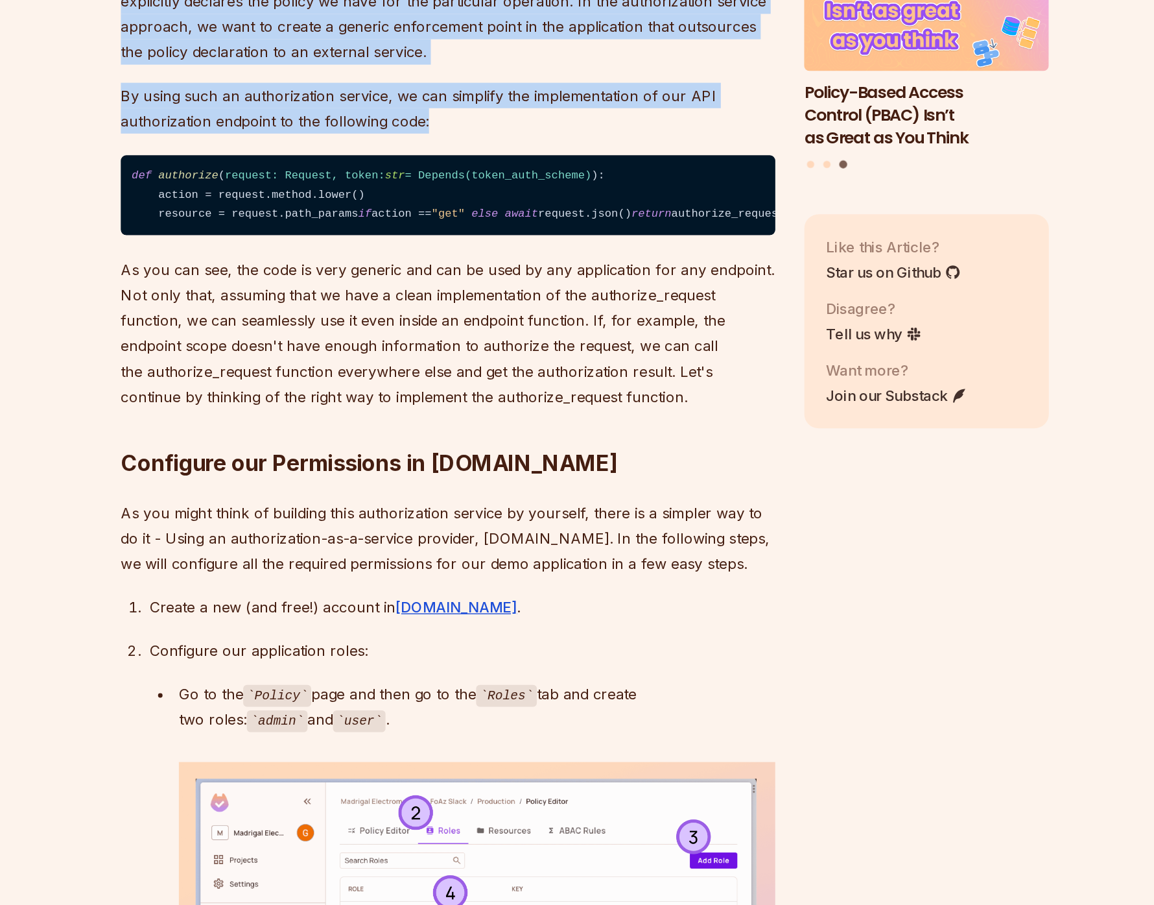
drag, startPoint x: 486, startPoint y: 305, endPoint x: 570, endPoint y: 439, distance: 158.5
click at [570, 353] on p "By using such an authorization service, we can simplify the implementation of o…" at bounding box center [479, 334] width 468 height 36
drag, startPoint x: 550, startPoint y: 432, endPoint x: 516, endPoint y: 304, distance: 132.3
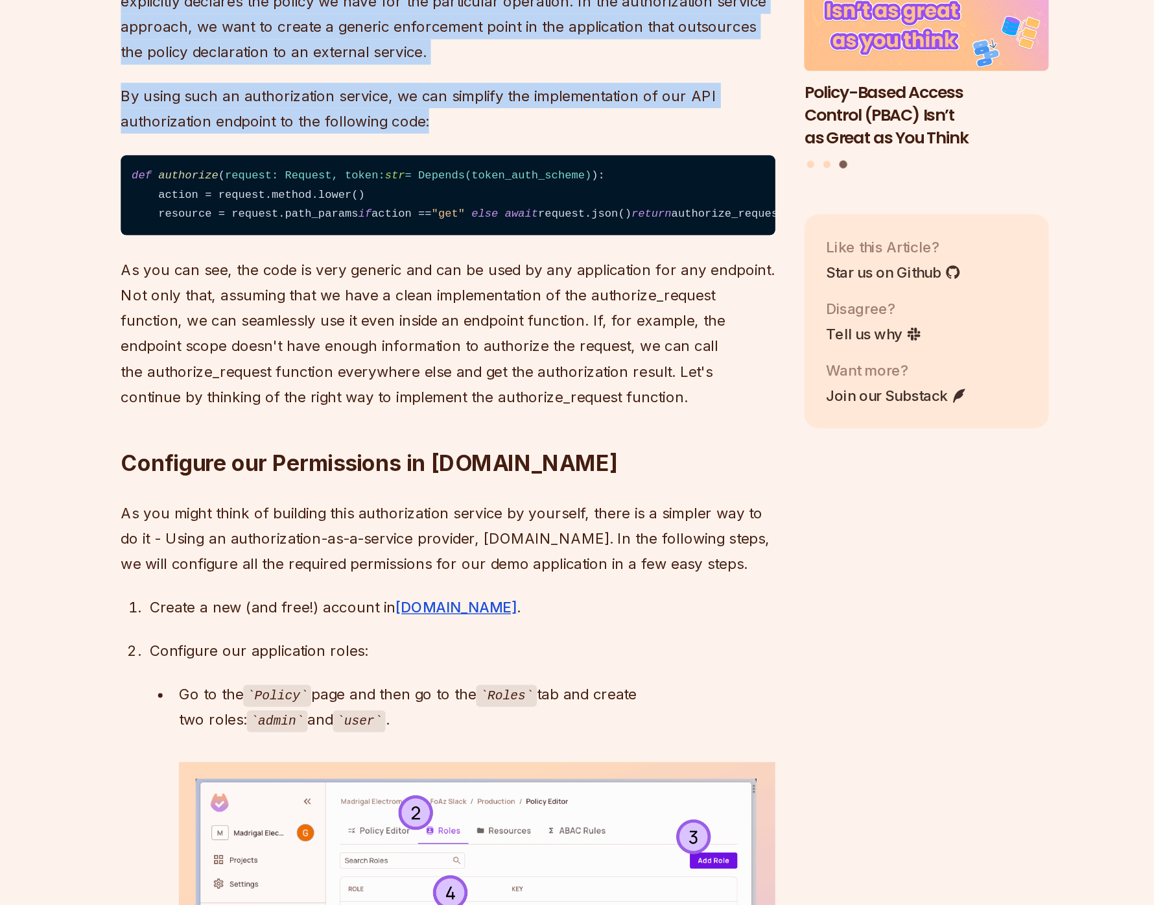
click at [516, 304] on p "The main idea of an authorization service is to decouple the policy and permiss…" at bounding box center [479, 258] width 468 height 91
drag, startPoint x: 465, startPoint y: 304, endPoint x: 563, endPoint y: 438, distance: 165.6
click at [563, 353] on p "By using such an authorization service, we can simplify the implementation of o…" at bounding box center [479, 334] width 468 height 36
drag, startPoint x: 563, startPoint y: 438, endPoint x: 476, endPoint y: 309, distance: 155.6
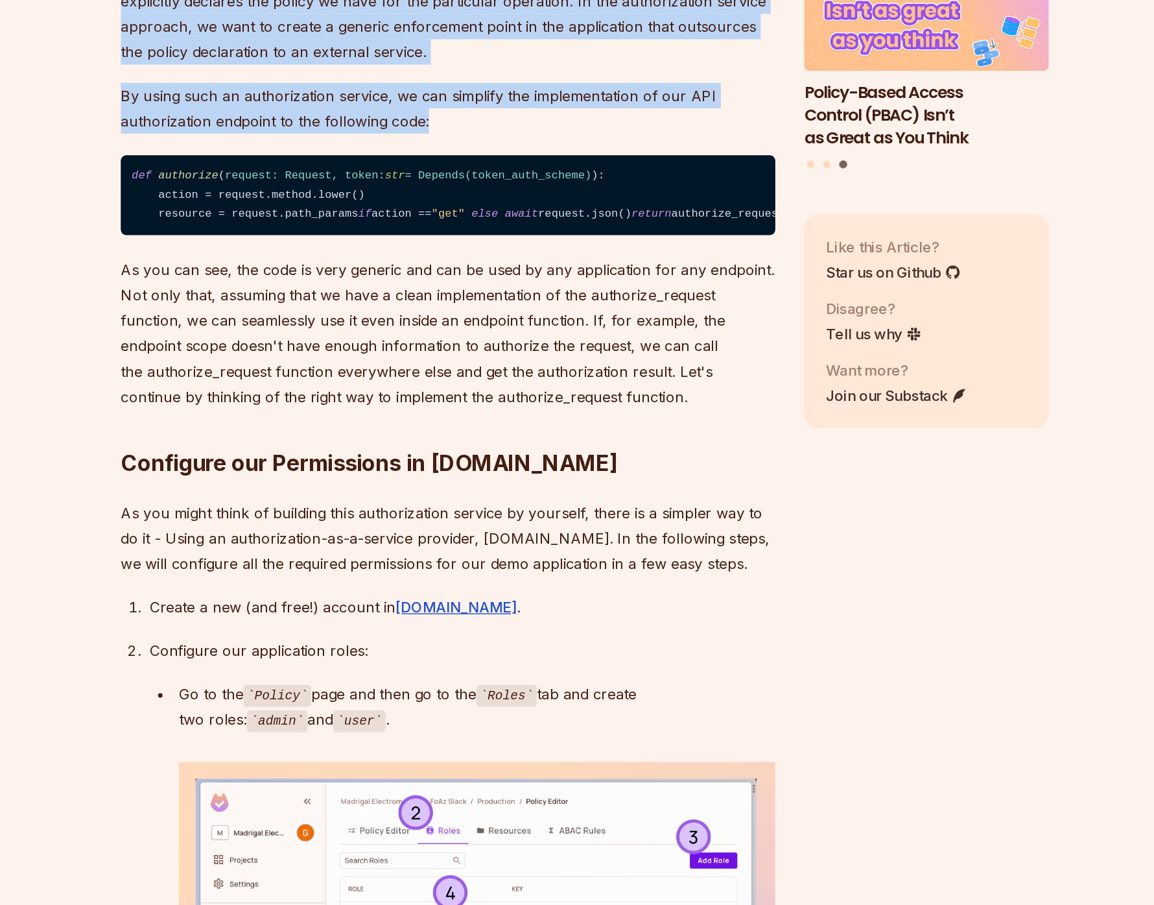
click at [476, 304] on p "The main idea of an authorization service is to decouple the policy and permiss…" at bounding box center [479, 258] width 468 height 91
drag, startPoint x: 458, startPoint y: 309, endPoint x: 529, endPoint y: 436, distance: 145.8
click at [529, 353] on p "By using such an authorization service, we can simplify the implementation of o…" at bounding box center [479, 334] width 468 height 36
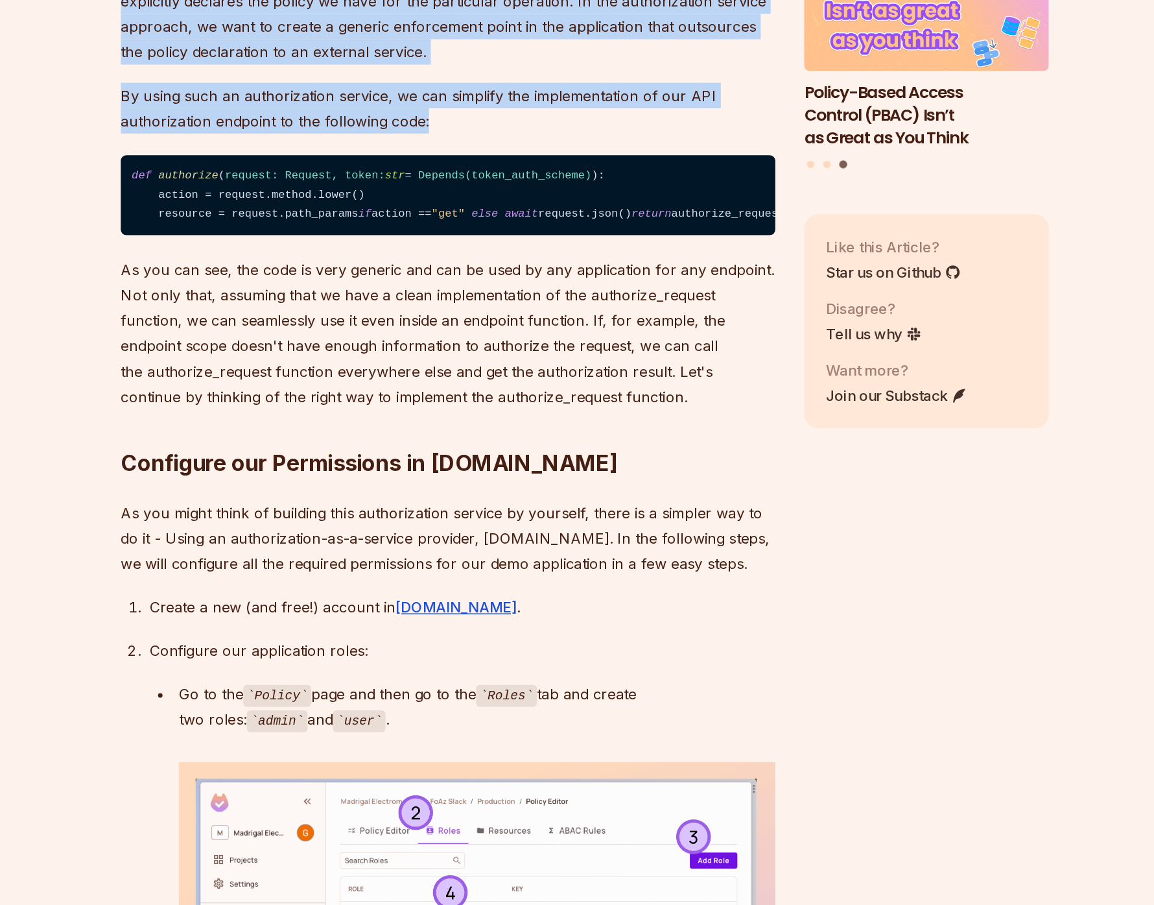
drag, startPoint x: 529, startPoint y: 436, endPoint x: 516, endPoint y: 326, distance: 110.4
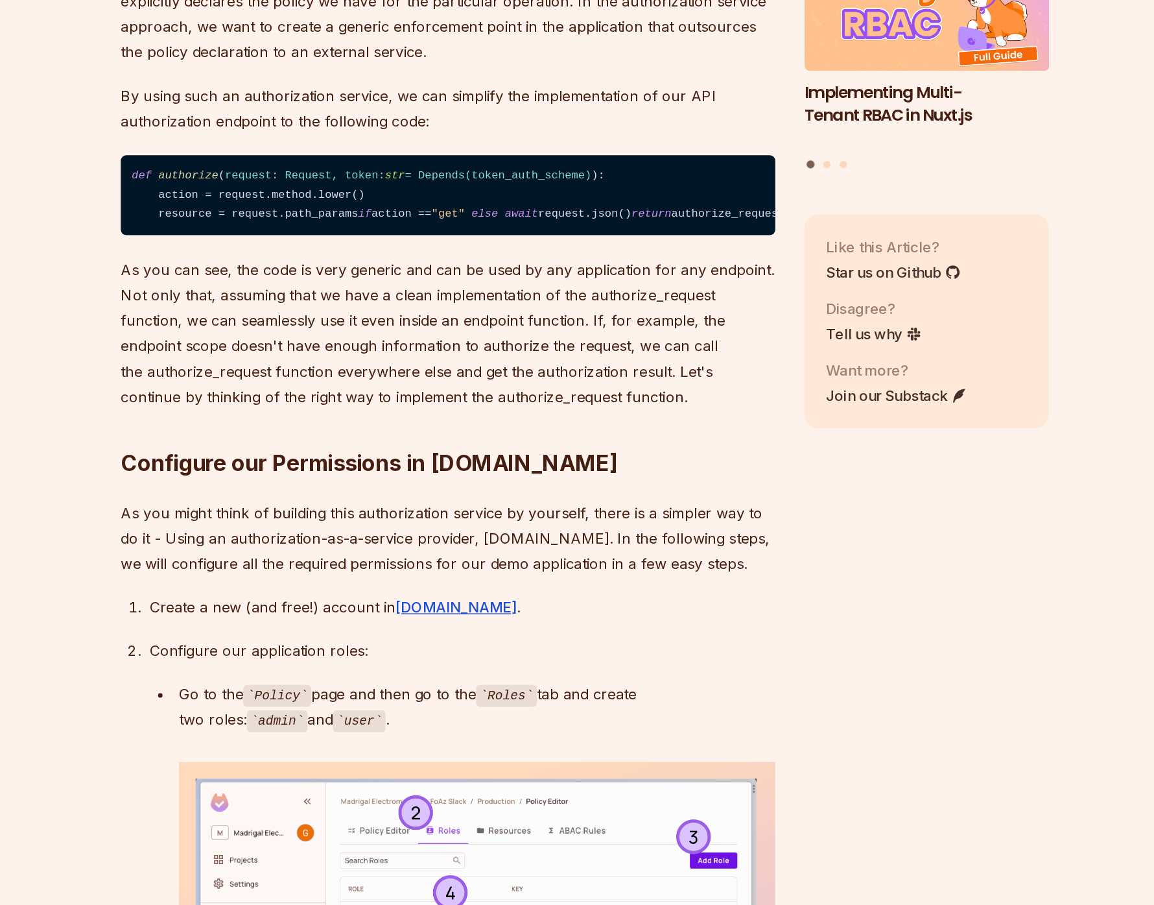
click at [483, 304] on p "The main idea of an authorization service is to decouple the policy and permiss…" at bounding box center [479, 258] width 468 height 91
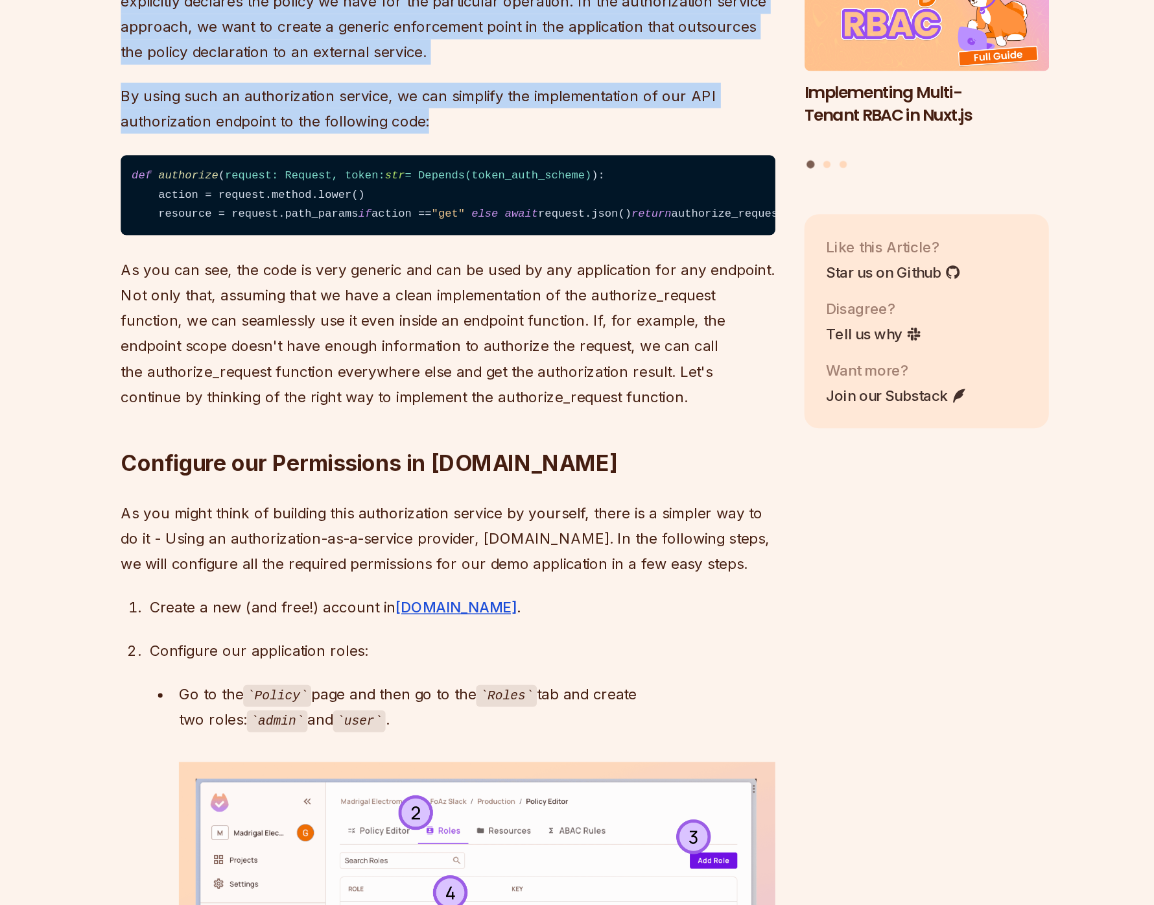
drag, startPoint x: 472, startPoint y: 300, endPoint x: 543, endPoint y: 438, distance: 155.5
click at [543, 353] on p "By using such an authorization service, we can simplify the implementation of o…" at bounding box center [479, 334] width 468 height 36
drag, startPoint x: 543, startPoint y: 439, endPoint x: 528, endPoint y: 306, distance: 133.9
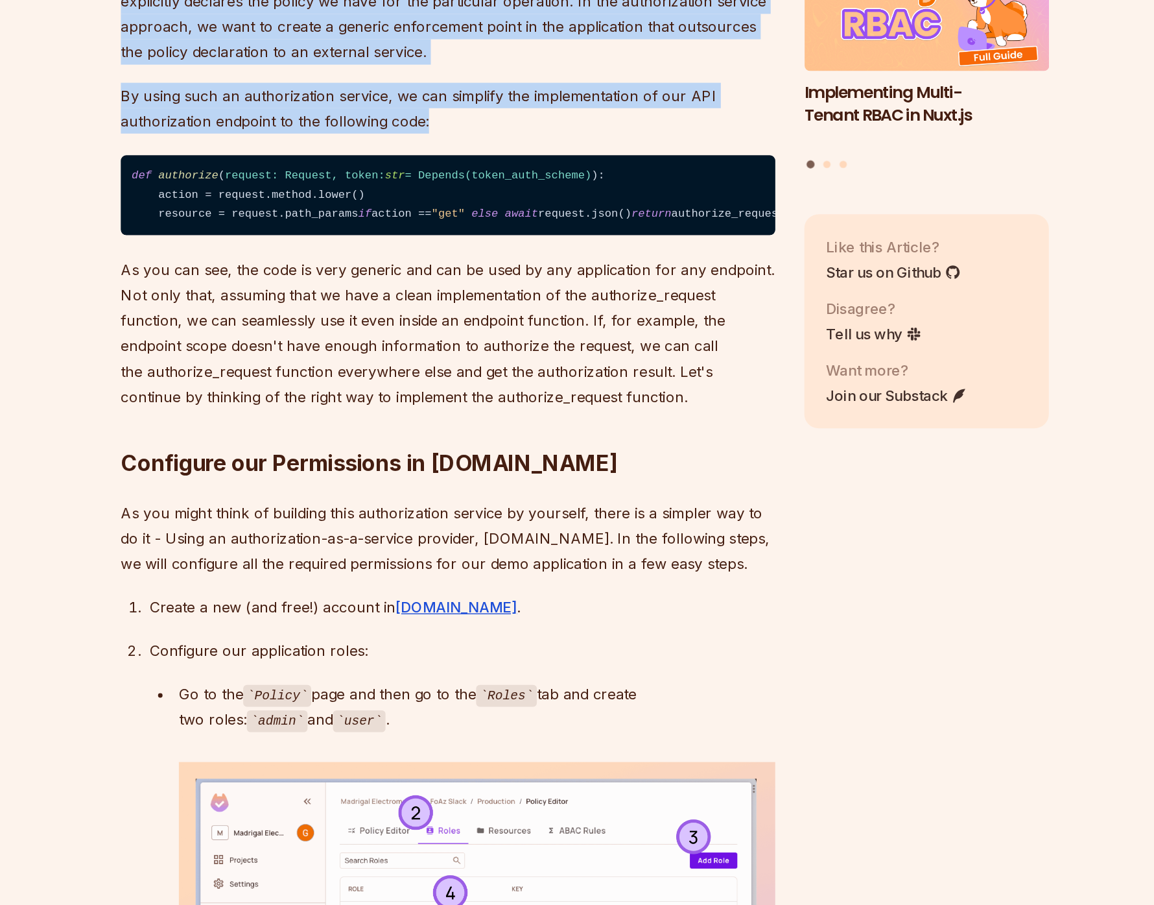
click at [528, 304] on p "The main idea of an authorization service is to decouple the policy and permiss…" at bounding box center [479, 258] width 468 height 91
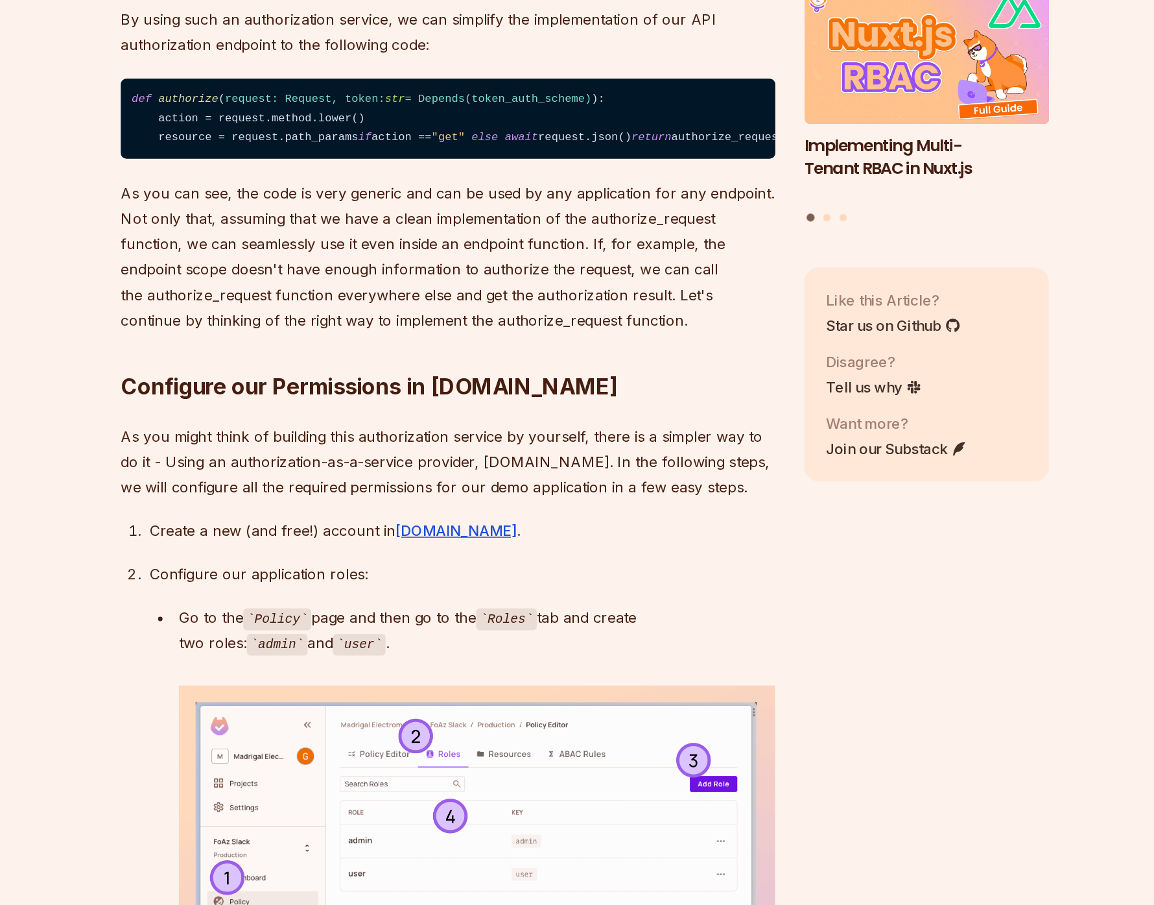
scroll to position [2600, 0]
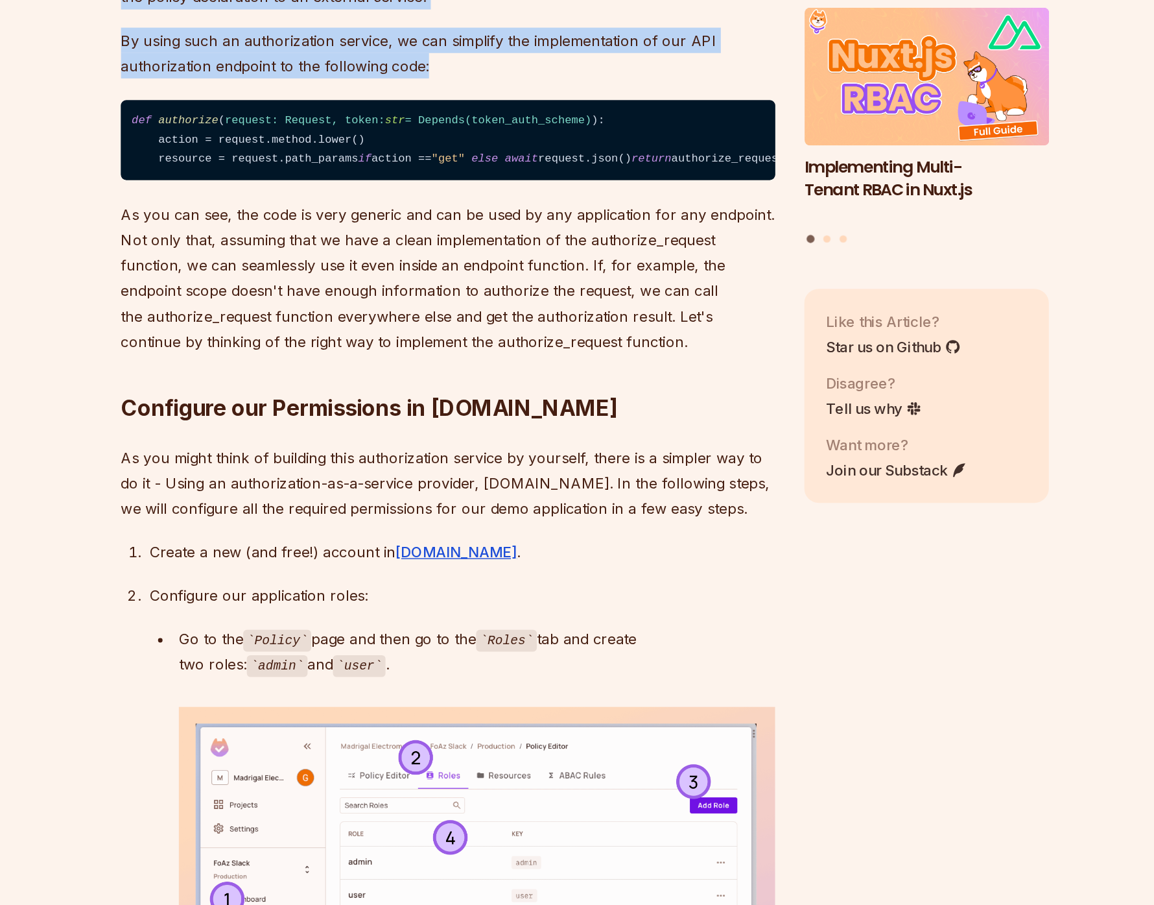
drag, startPoint x: 521, startPoint y: 339, endPoint x: 486, endPoint y: 254, distance: 92.5
click at [486, 211] on p "The main idea of an authorization service is to decouple the policy and permiss…" at bounding box center [479, 165] width 468 height 91
drag, startPoint x: 486, startPoint y: 254, endPoint x: 515, endPoint y: 337, distance: 87.8
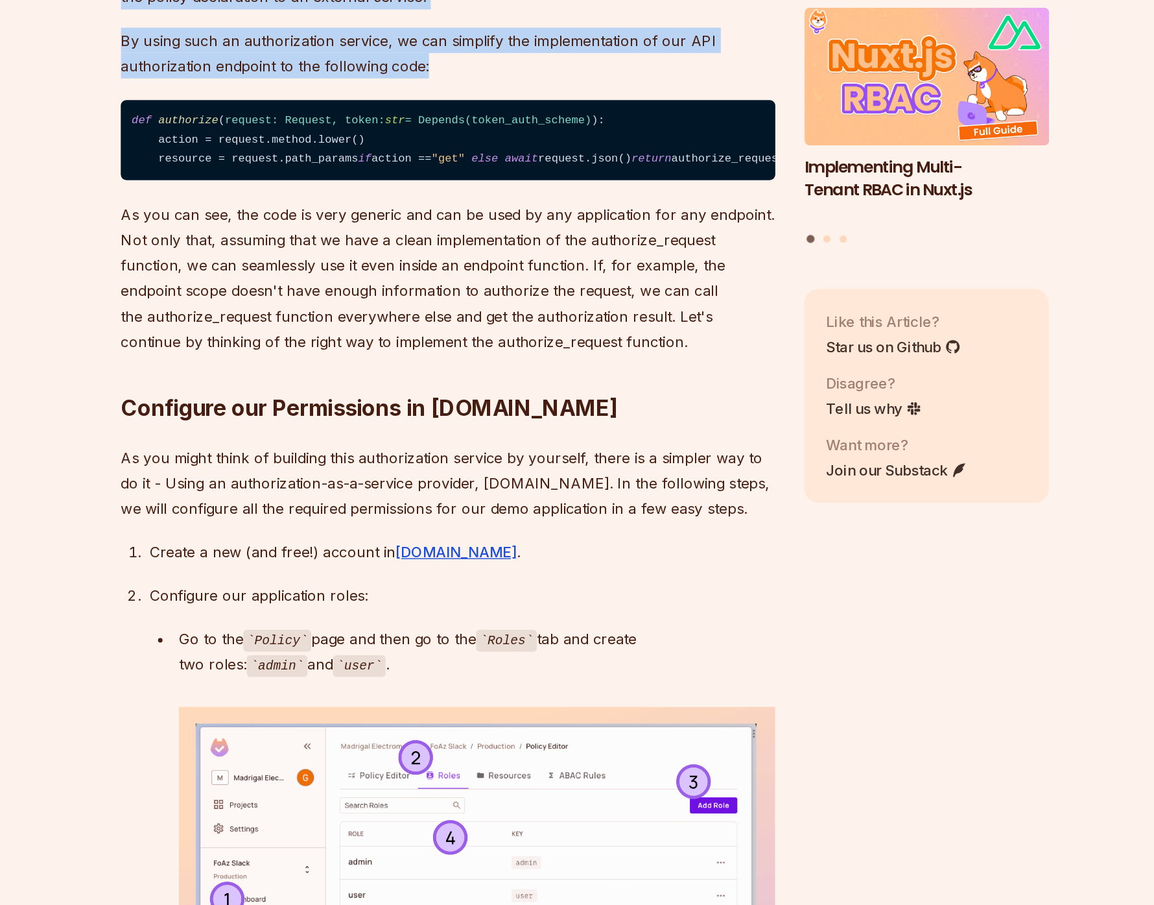
click at [515, 260] on p "By using such an authorization service, we can simplify the implementation of o…" at bounding box center [479, 242] width 468 height 36
drag, startPoint x: 515, startPoint y: 337, endPoint x: 500, endPoint y: 265, distance: 73.5
click at [500, 211] on p "The main idea of an authorization service is to decouple the policy and permiss…" at bounding box center [479, 165] width 468 height 91
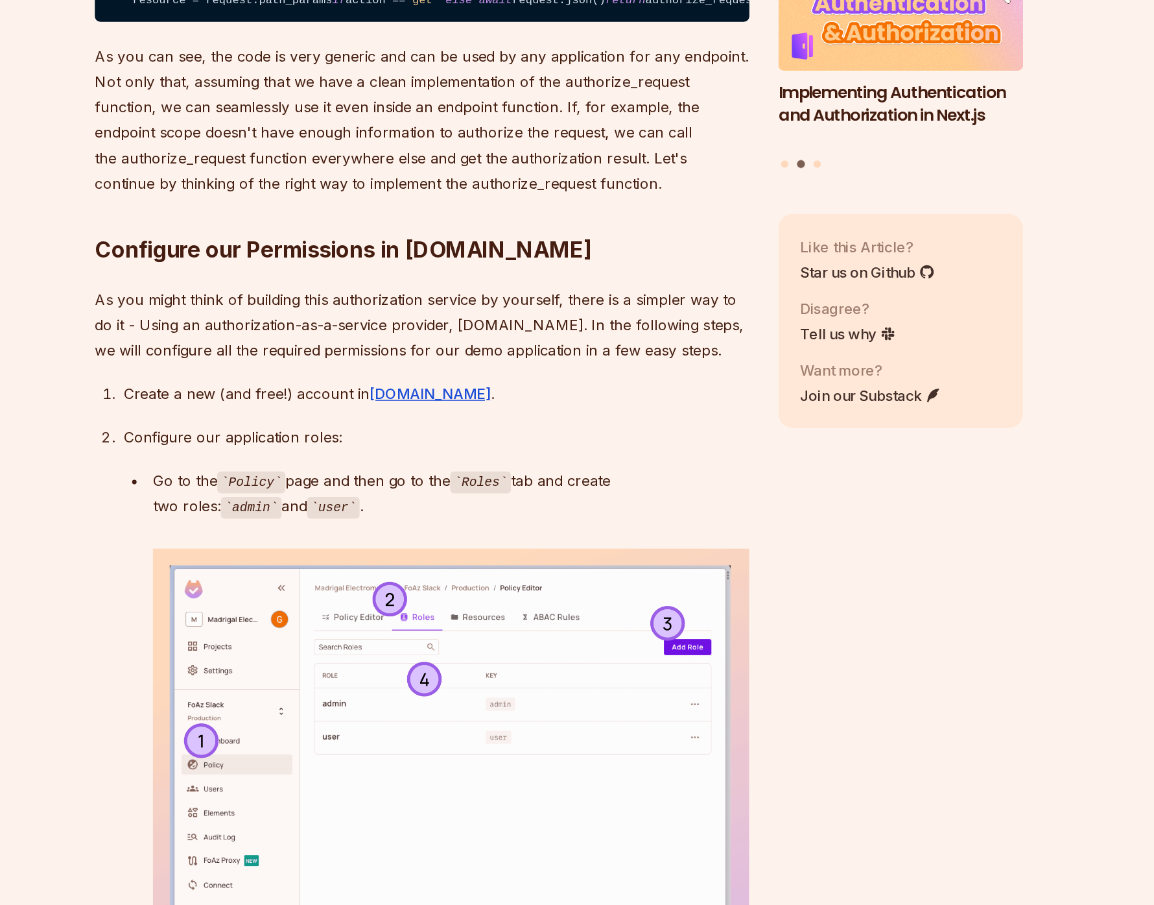
scroll to position [2669, 0]
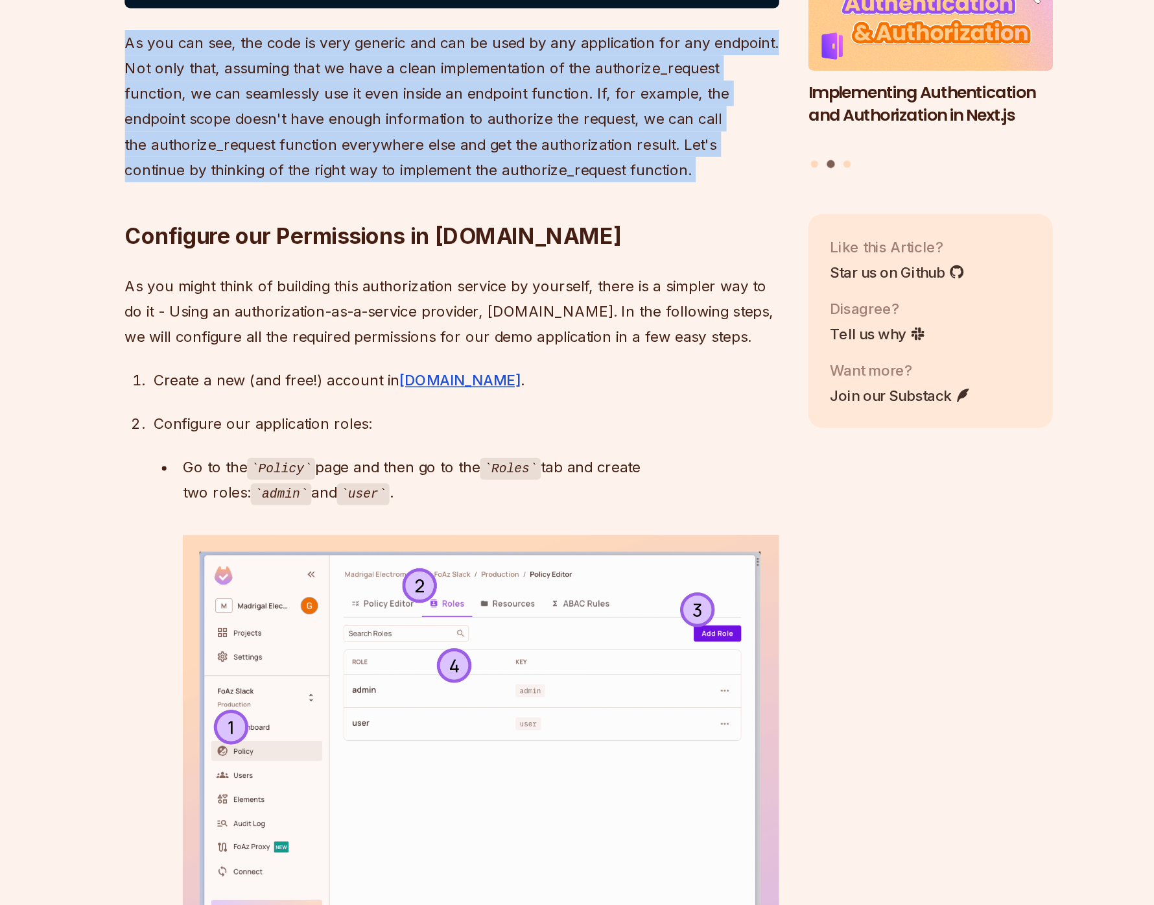
drag, startPoint x: 542, startPoint y: 497, endPoint x: 517, endPoint y: 386, distance: 113.6
drag, startPoint x: 547, startPoint y: 518, endPoint x: 522, endPoint y: 399, distance: 121.8
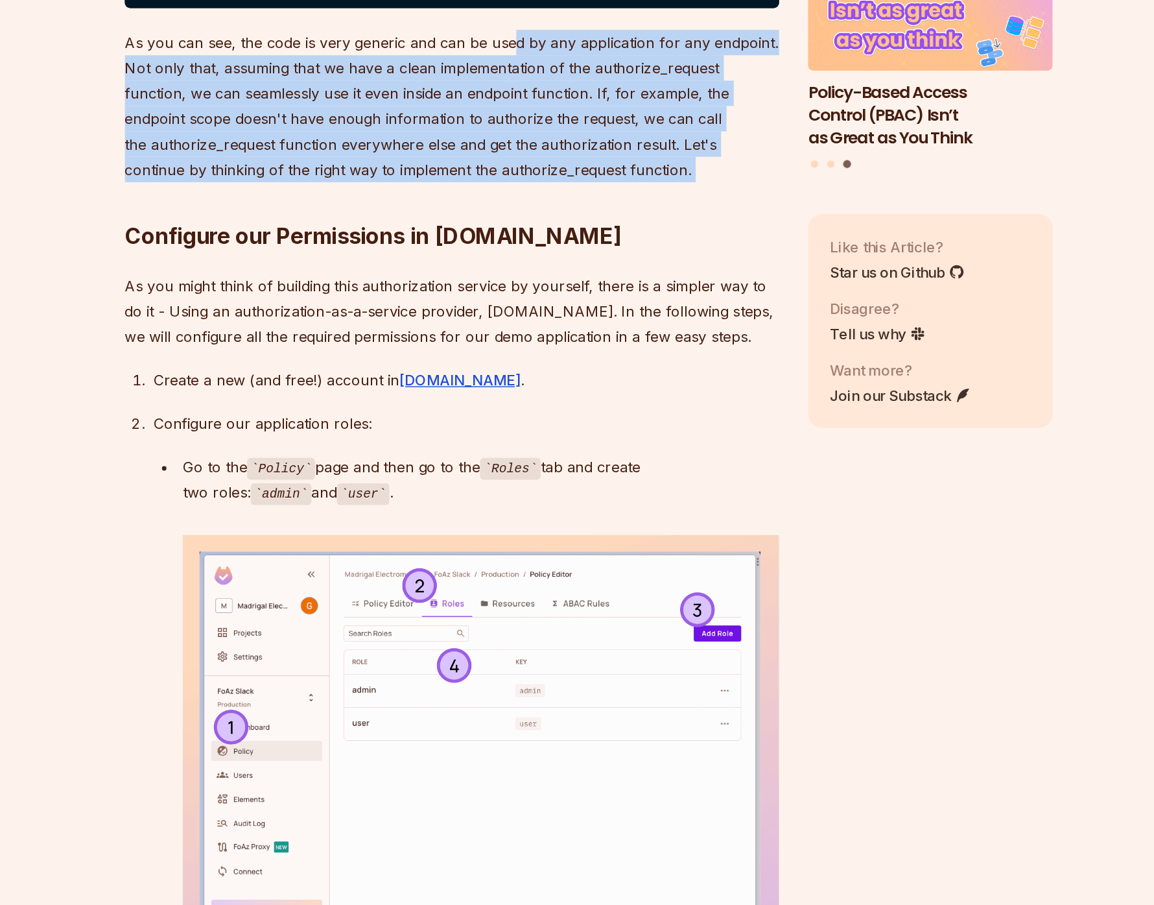
click at [522, 388] on p "As you can see, the code is very generic and can be used by any application for…" at bounding box center [479, 333] width 468 height 109
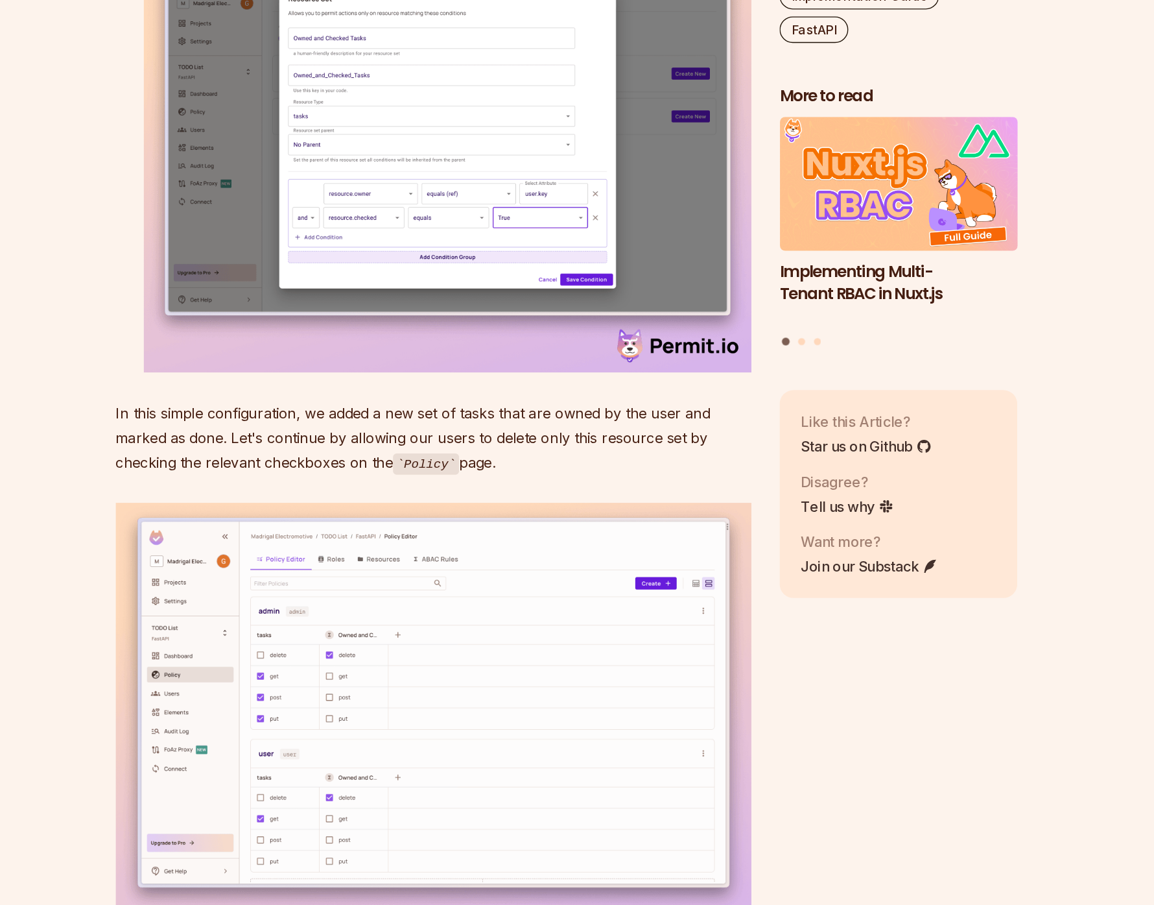
scroll to position [7076, 0]
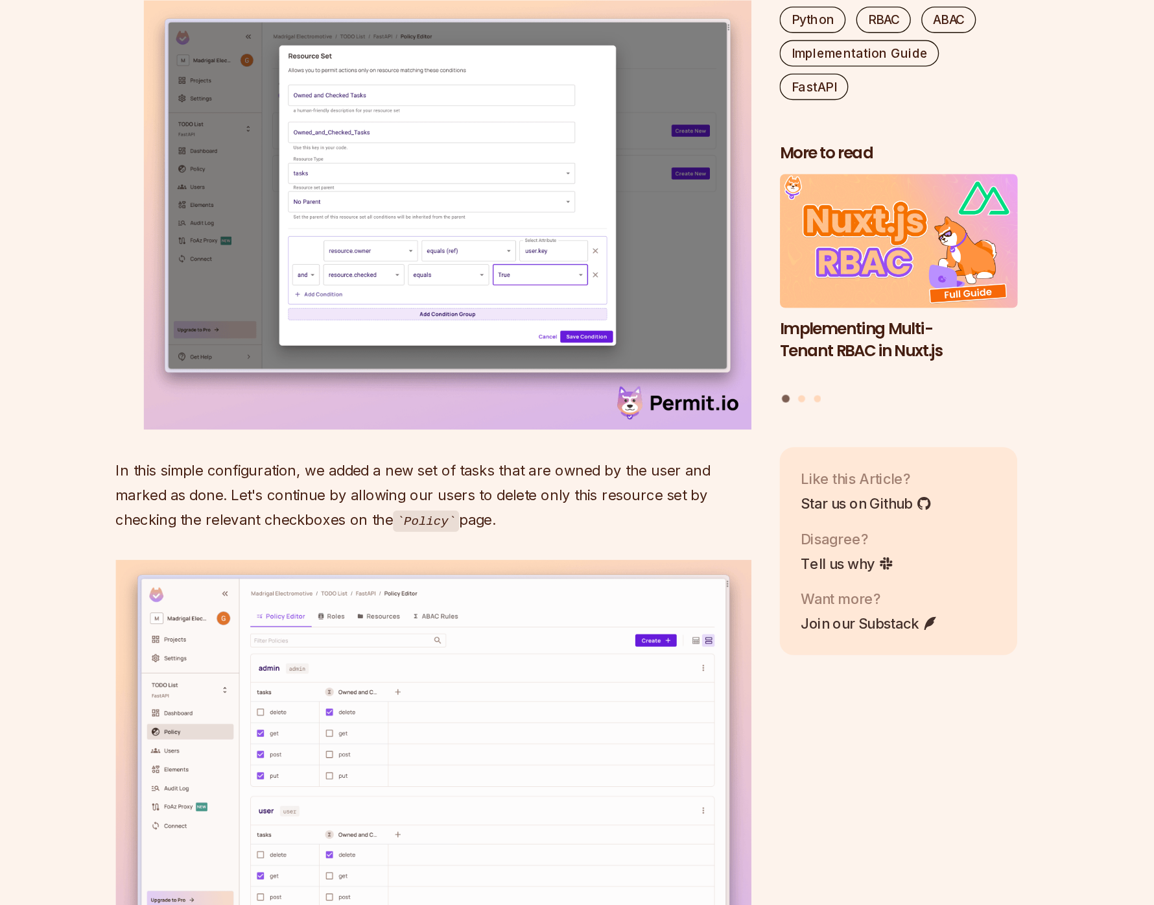
drag, startPoint x: 333, startPoint y: 240, endPoint x: 229, endPoint y: 121, distance: 158.1
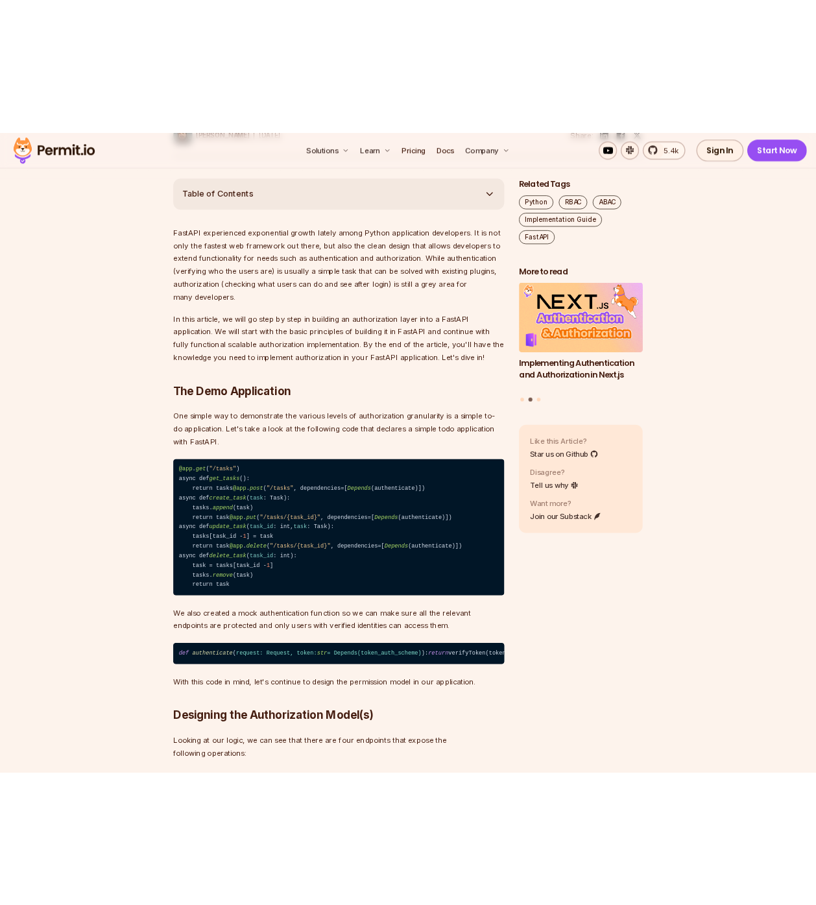
scroll to position [139, 0]
